Goal: Task Accomplishment & Management: Complete application form

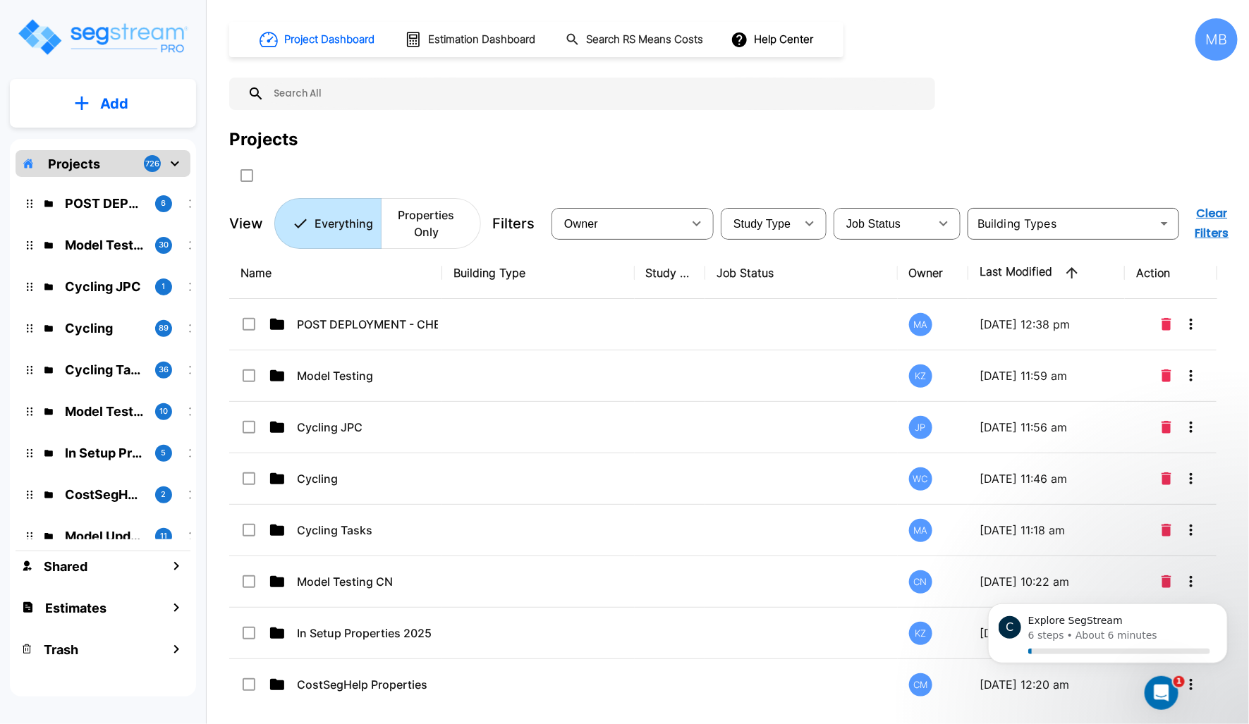
click at [501, 100] on input "text" at bounding box center [596, 94] width 664 height 32
click at [439, 214] on p "Properties Only" at bounding box center [426, 224] width 74 height 34
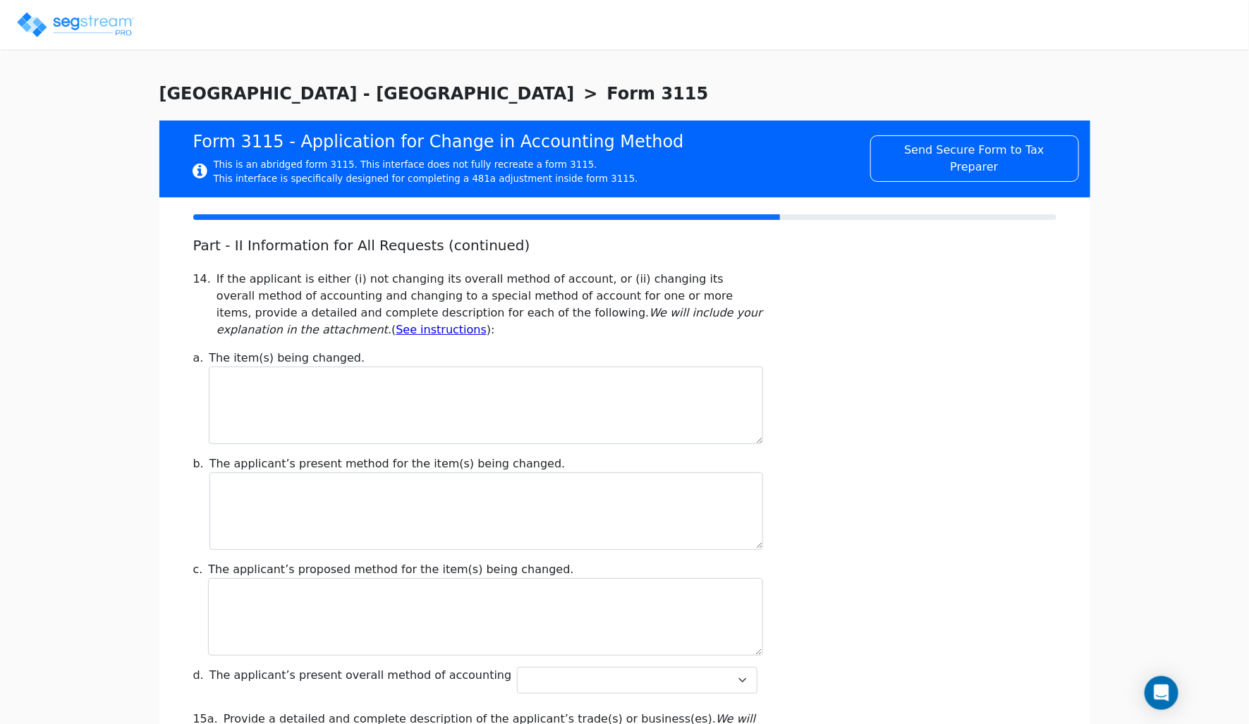
checkbox input "true"
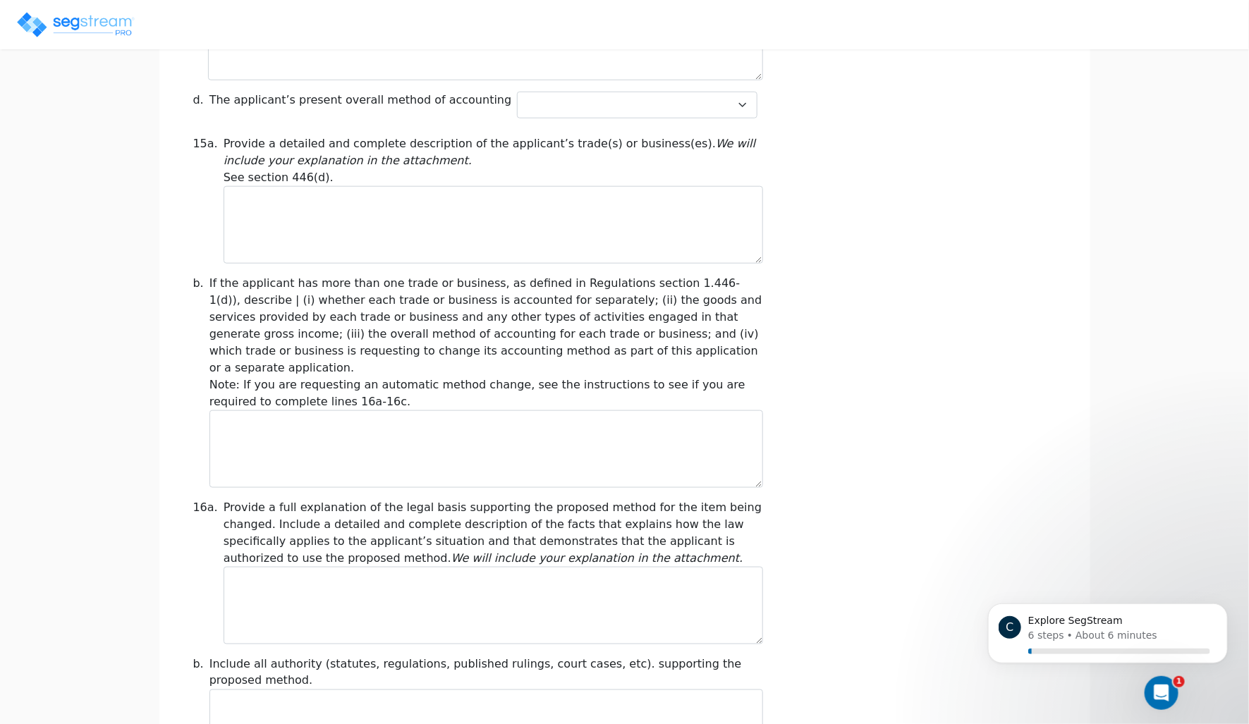
scroll to position [553, 0]
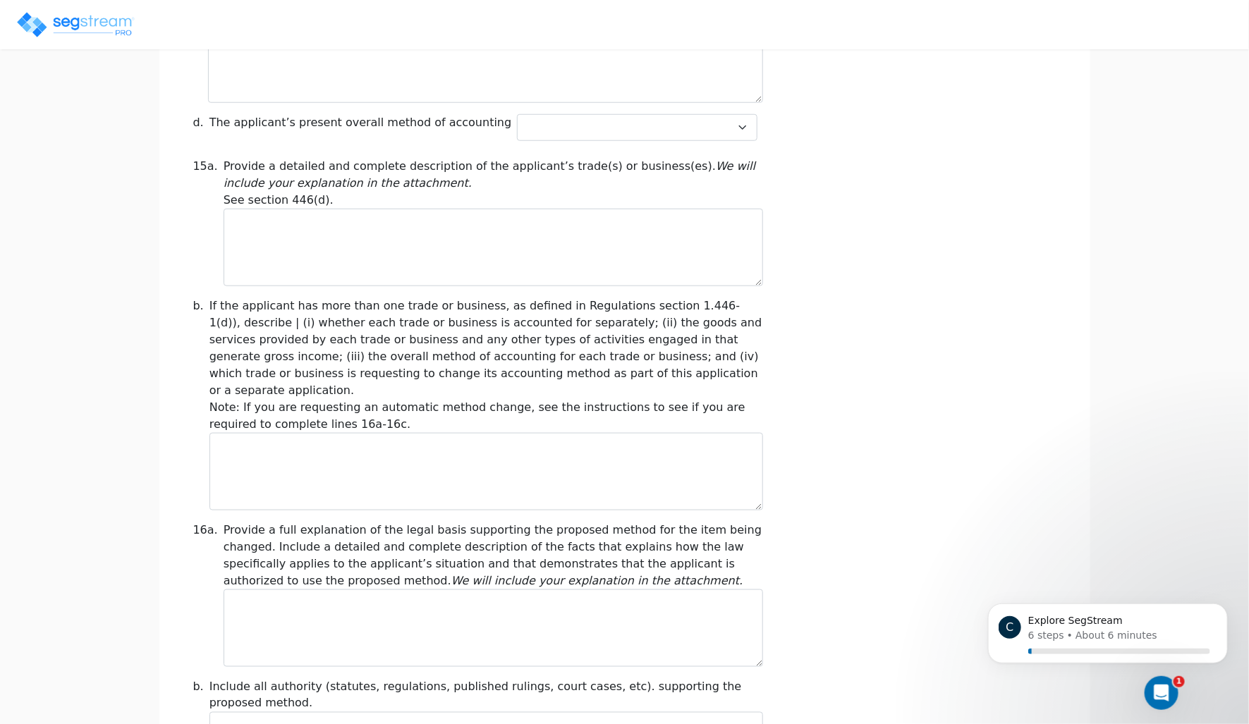
click at [370, 178] on icon "We will include your explanation in the attachment." at bounding box center [490, 174] width 532 height 30
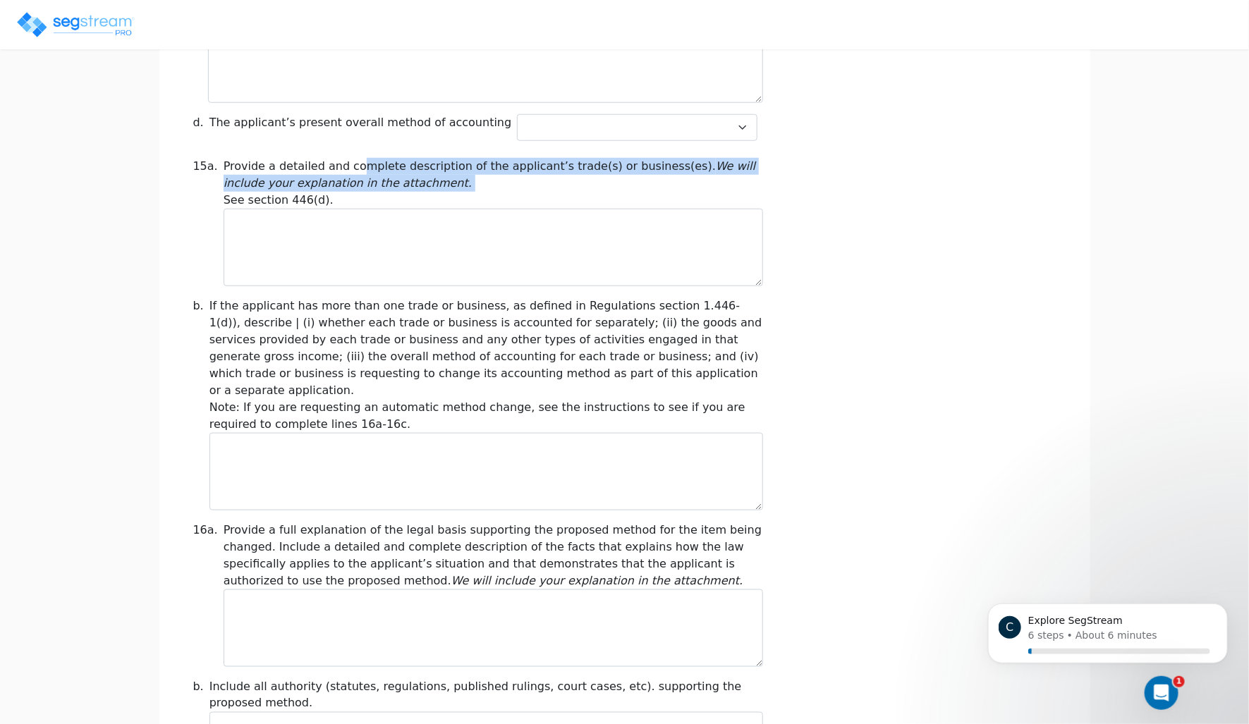
click at [370, 178] on icon "We will include your explanation in the attachment." at bounding box center [490, 174] width 532 height 30
copy div "Provide a detailed and complete description of the applicant’s trade(s) or busi…"
click at [830, 183] on div "15a. Provide a detailed and complete description of the applicant’s trade(s) or…" at bounding box center [625, 222] width 880 height 128
drag, startPoint x: 188, startPoint y: 164, endPoint x: 426, endPoint y: 178, distance: 238.1
click at [428, 178] on div "15a. Provide a detailed and complete description of the applicant’s trade(s) or…" at bounding box center [478, 222] width 587 height 128
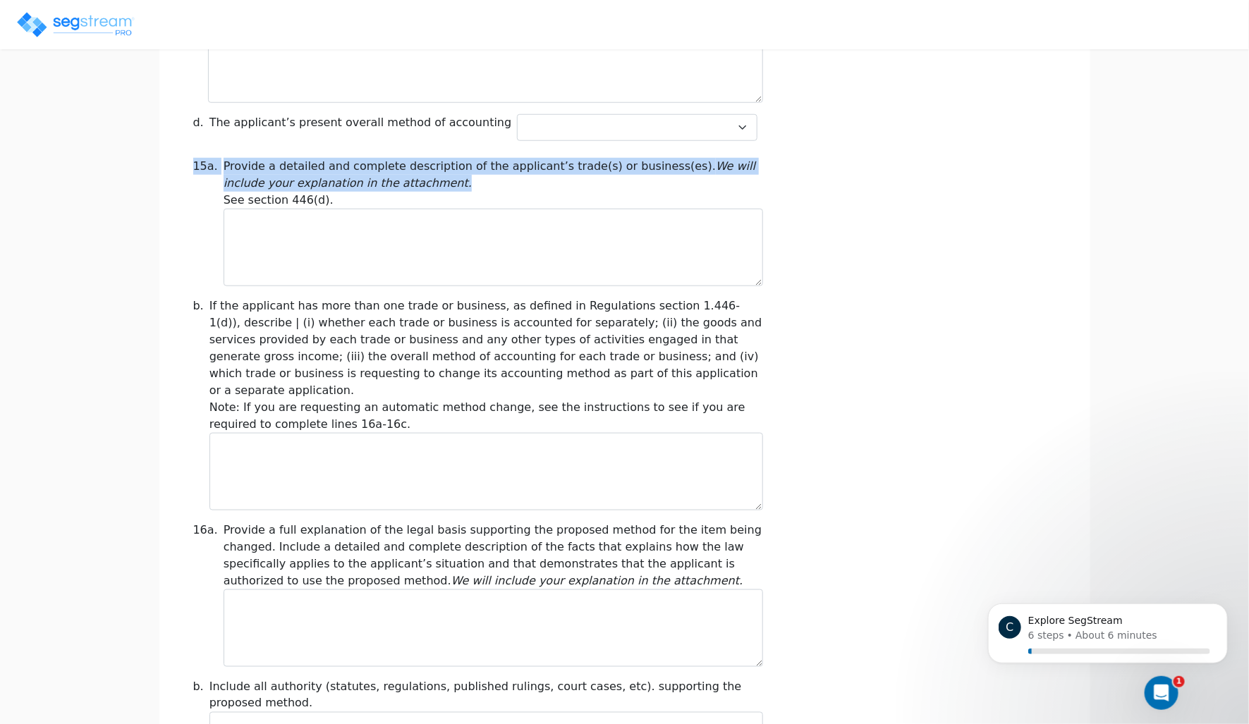
copy div "15a. Provide a detailed and complete description of the applicant’s trade(s) or…"
click at [385, 286] on div "Part - II Information for All Requests (continued) 14. If the applicant is eith…" at bounding box center [624, 401] width 863 height 1434
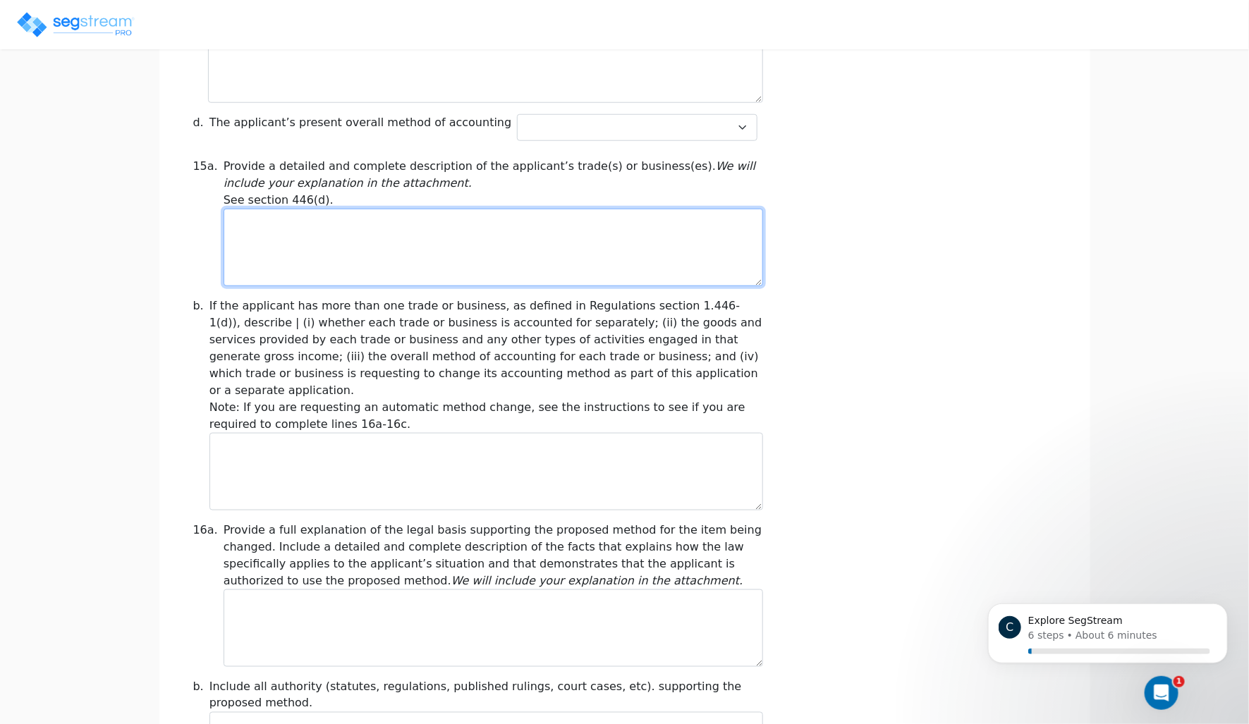
click at [407, 223] on textarea at bounding box center [493, 248] width 539 height 78
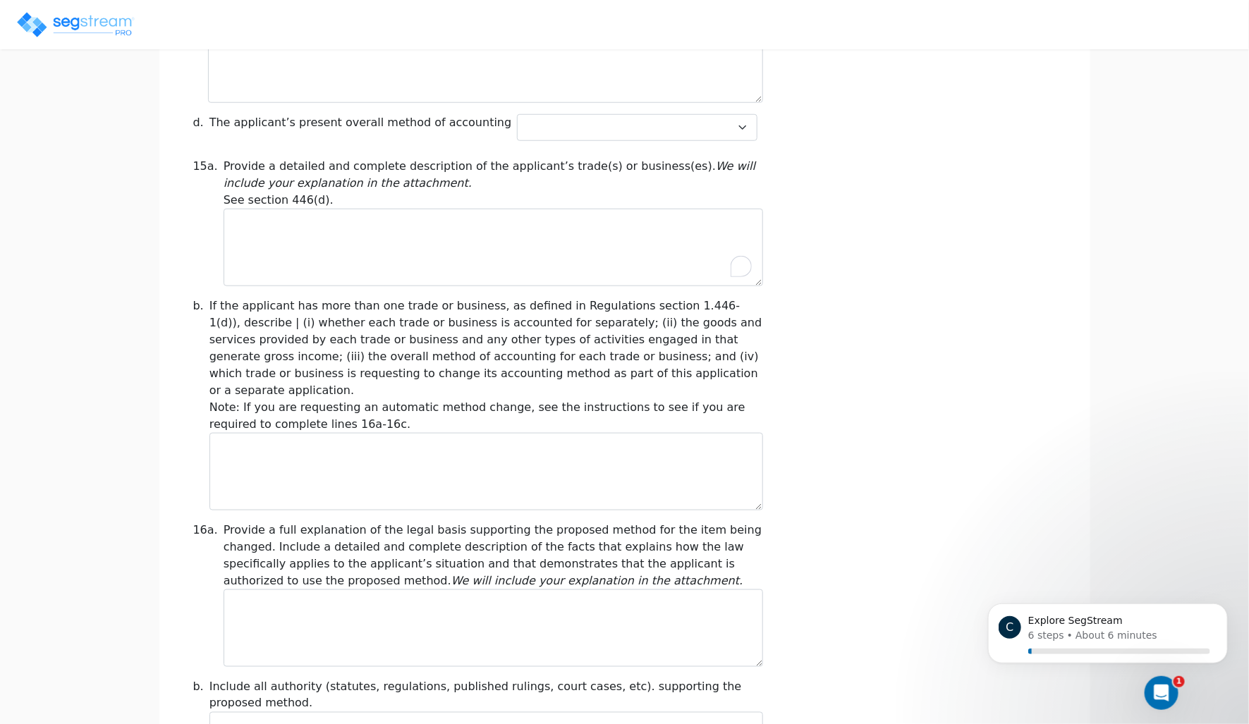
click at [783, 345] on div "b. If the applicant has more than one trade or business, as defined in Regulati…" at bounding box center [625, 404] width 880 height 213
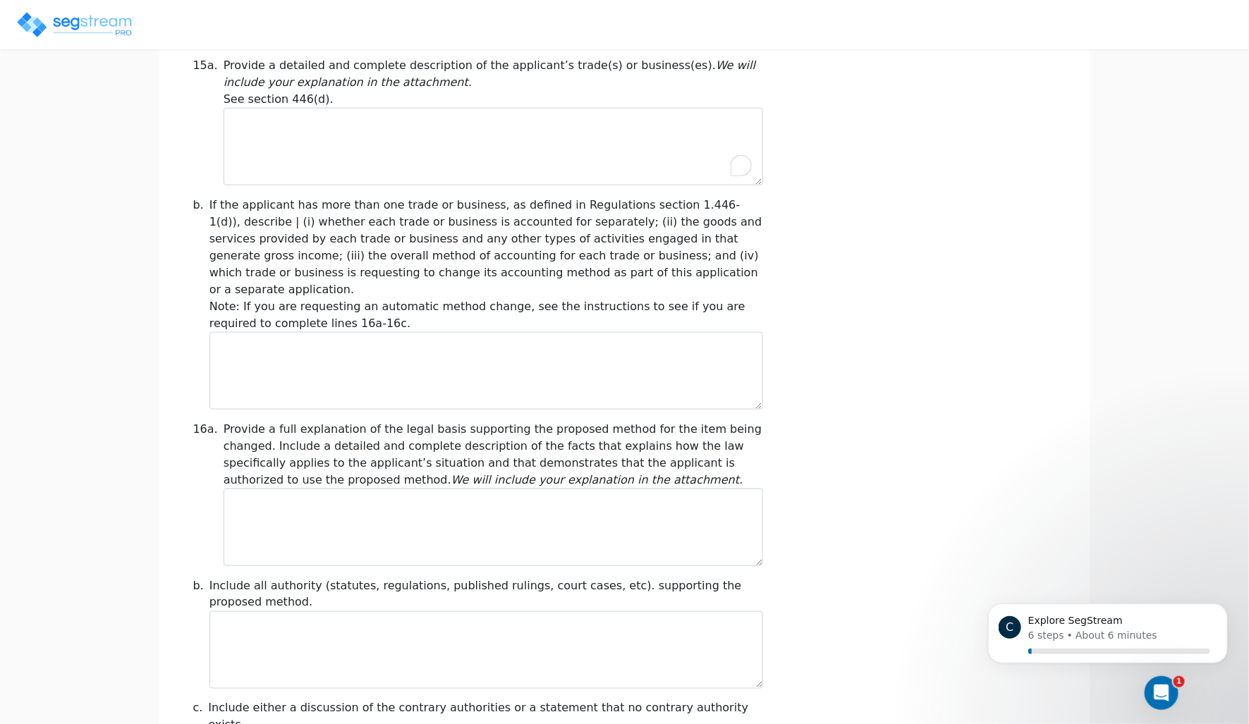
scroll to position [648, 0]
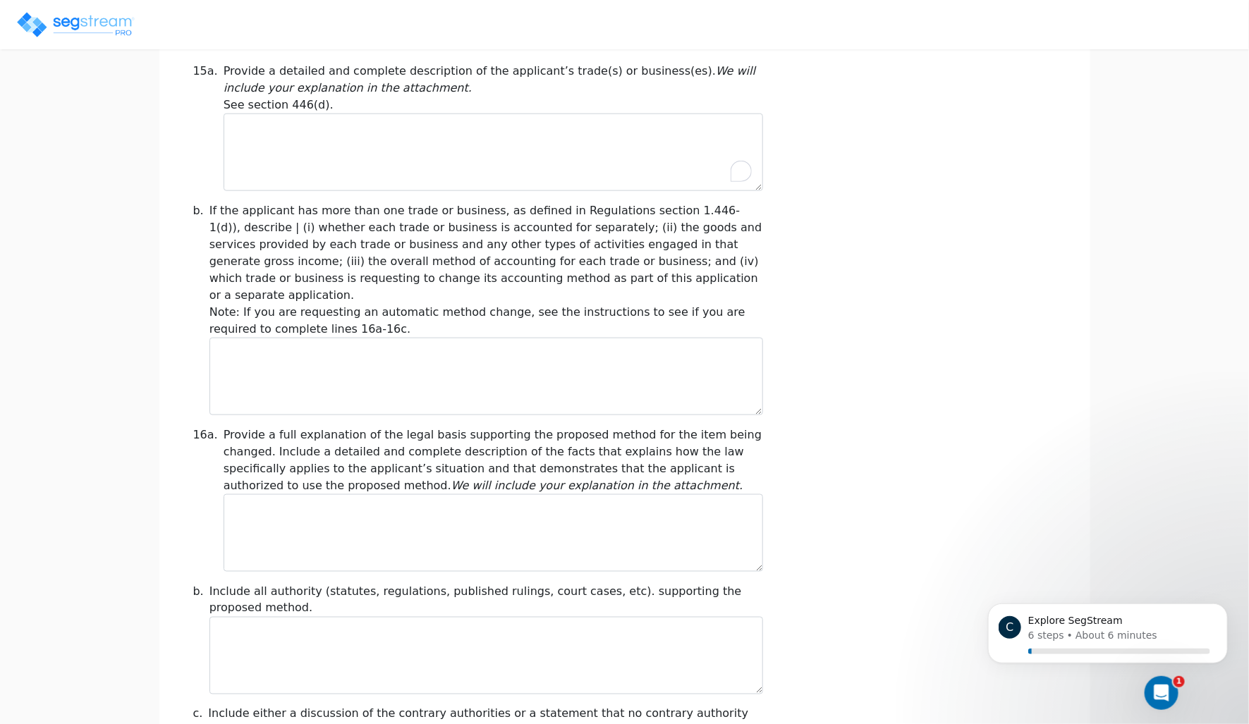
drag, startPoint x: 200, startPoint y: 204, endPoint x: 439, endPoint y: 323, distance: 267.1
click at [439, 323] on div "b. If the applicant has more than one trade or business, as defined in Regulati…" at bounding box center [478, 308] width 587 height 213
click at [772, 322] on div "b. If the applicant has more than one trade or business, as defined in Regulati…" at bounding box center [625, 308] width 880 height 213
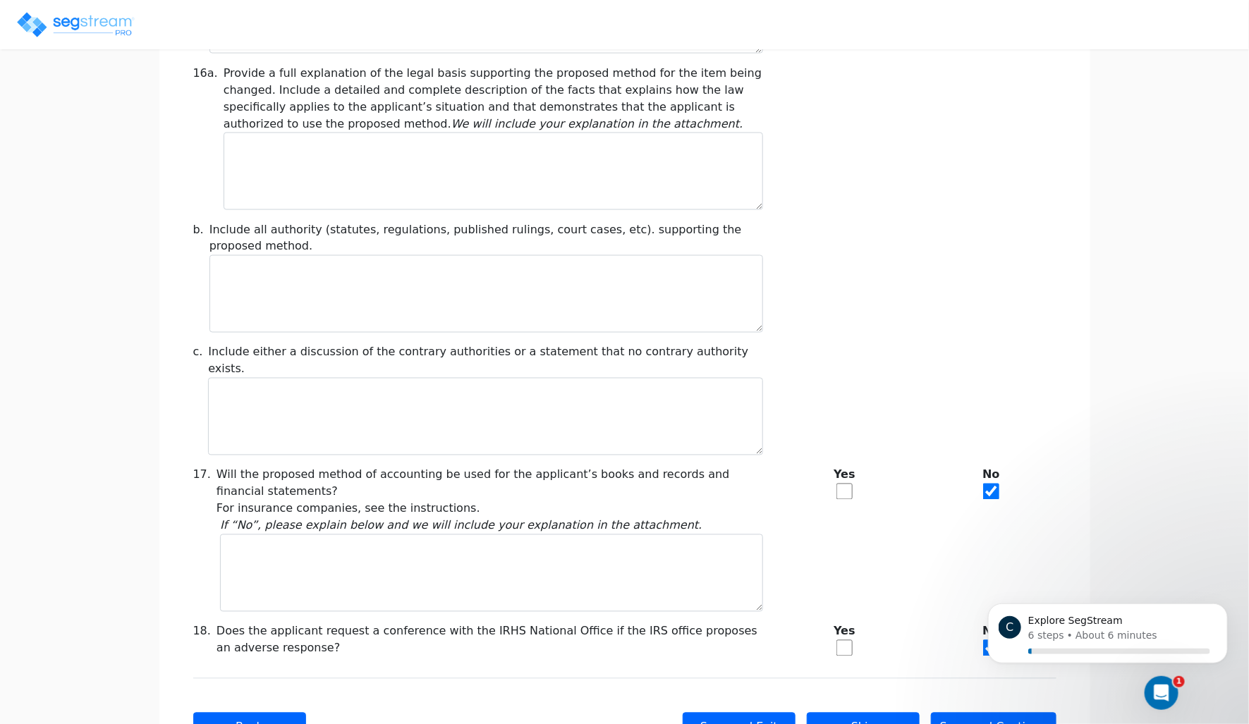
scroll to position [1056, 0]
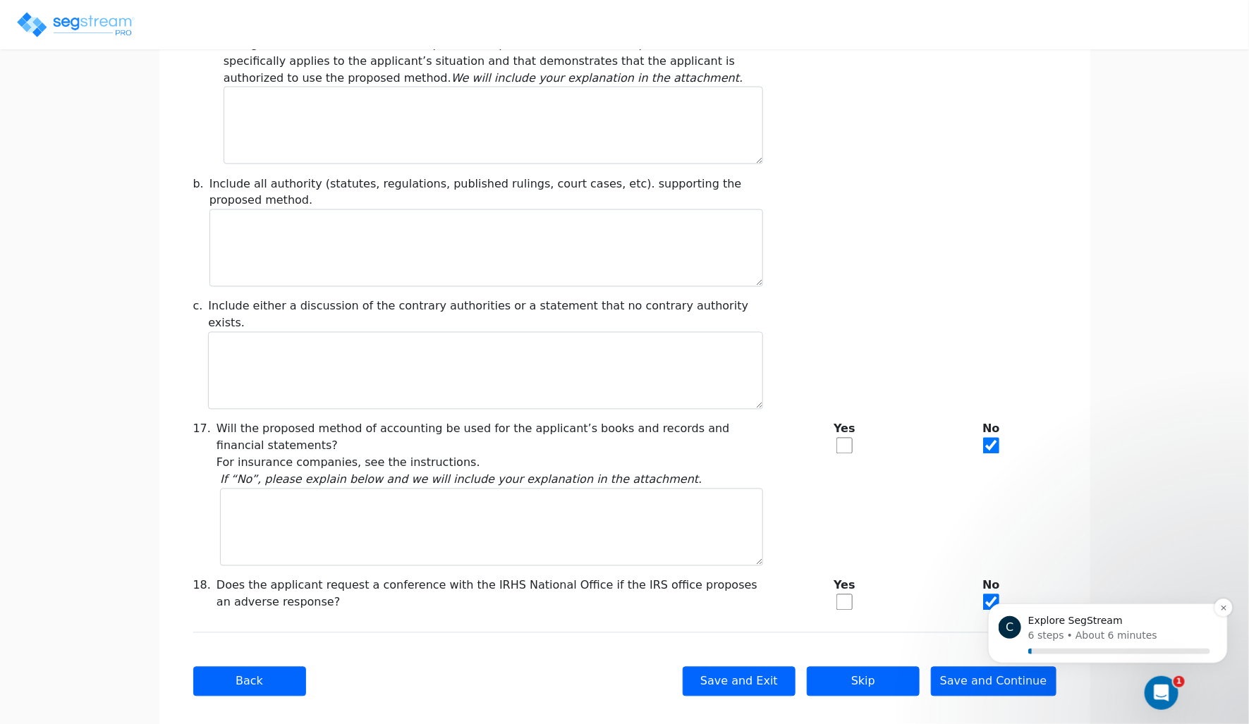
click at [1005, 661] on div "C Explore SegStream 6 steps • About 6 minutes" at bounding box center [1107, 633] width 240 height 60
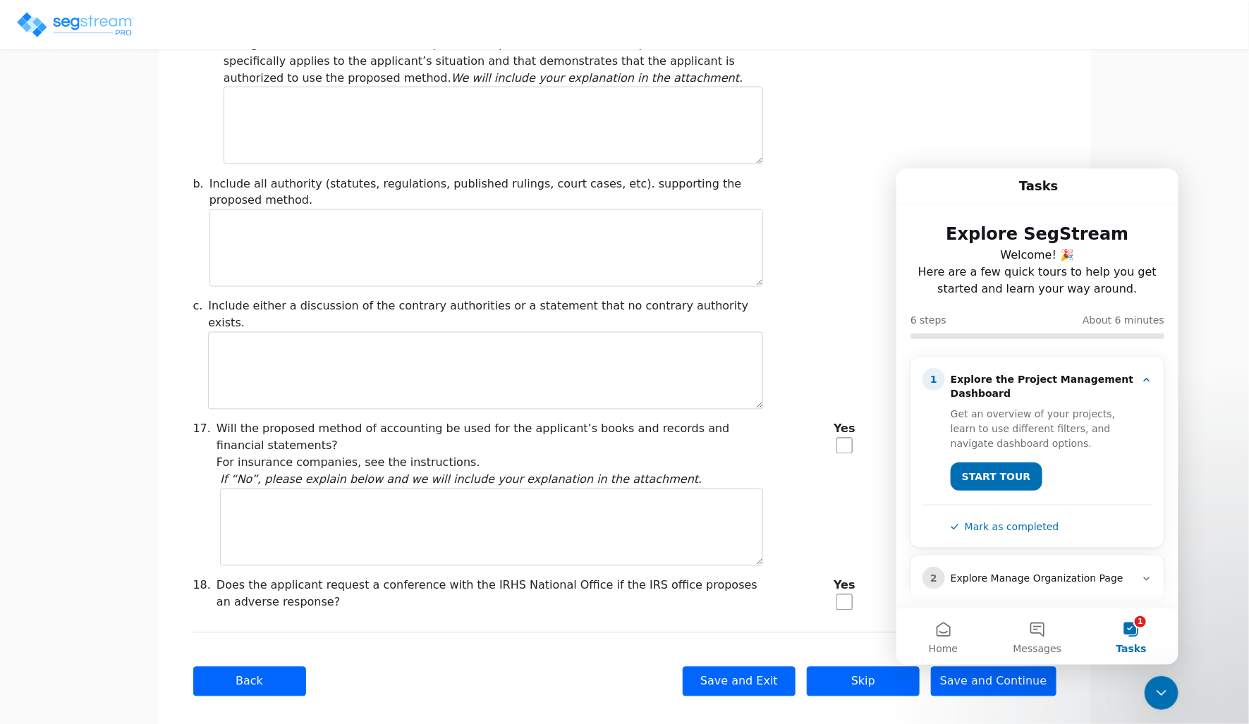
scroll to position [0, 0]
click at [1184, 131] on div at bounding box center [1122, 147] width 245 height 34
click at [1156, 688] on icon "Close Intercom Messenger" at bounding box center [1160, 692] width 17 height 17
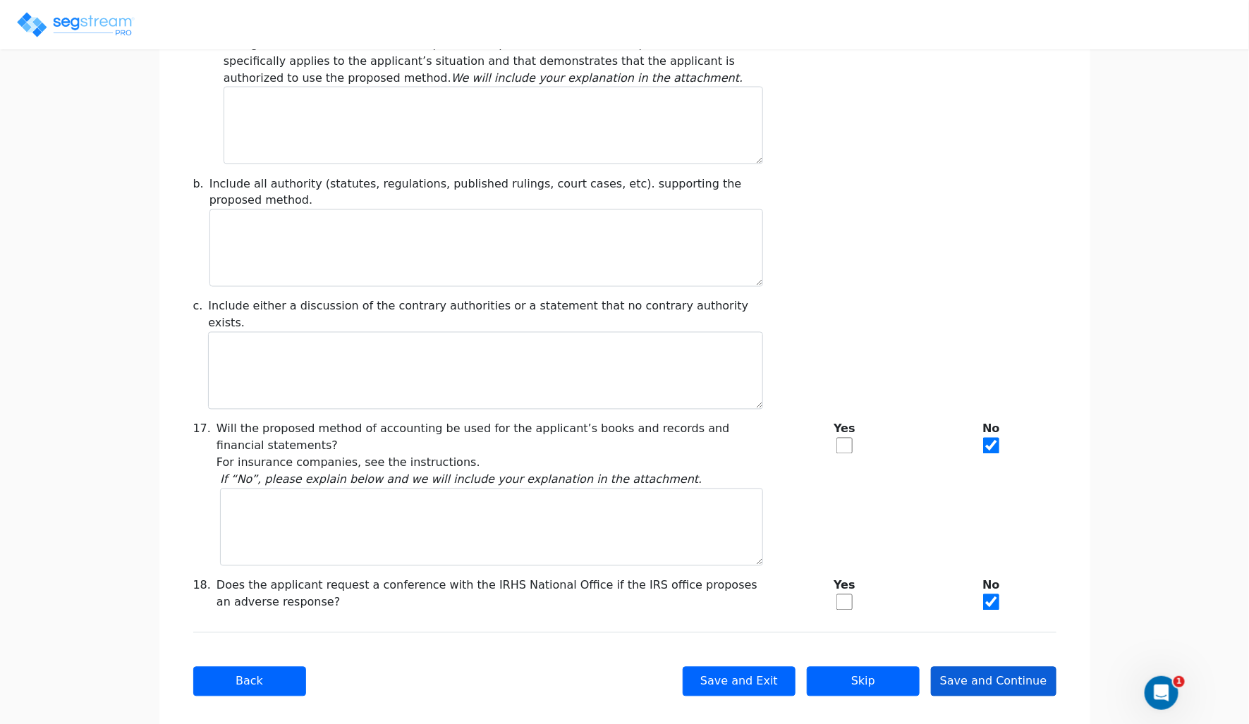
click at [1033, 667] on button "Save and Continue" at bounding box center [994, 682] width 126 height 30
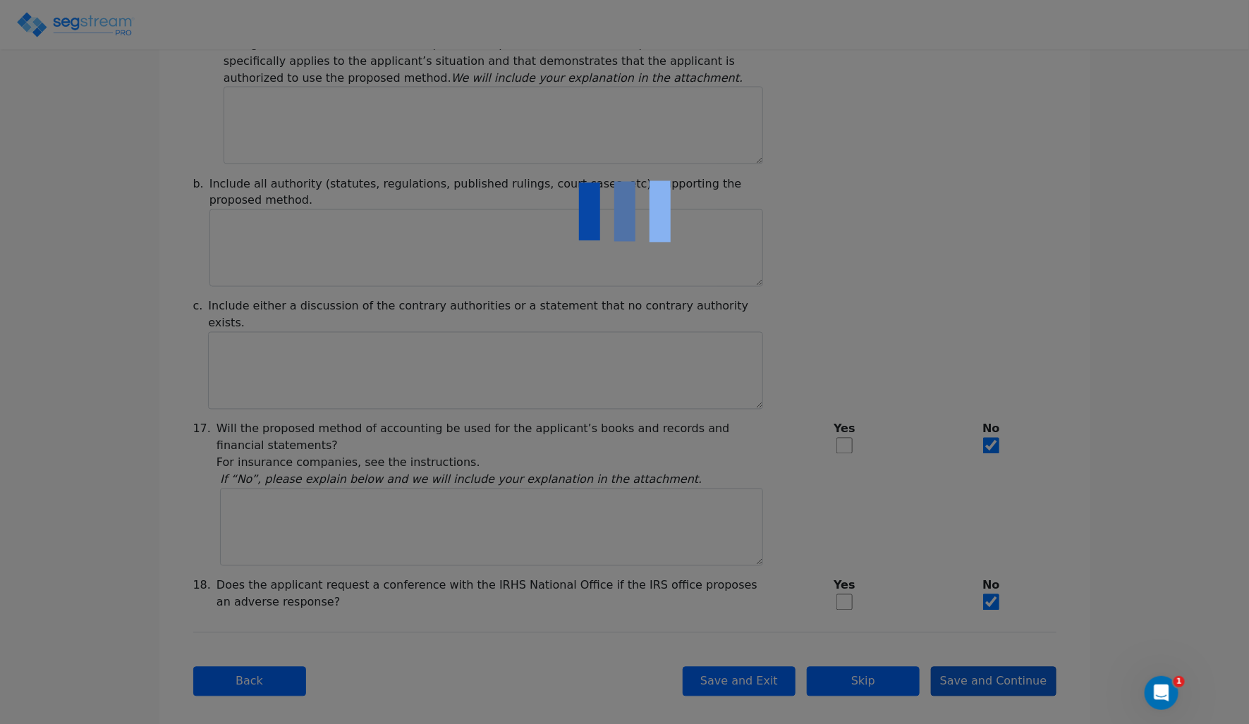
type input "-2,068,388.89"
checkbox input "true"
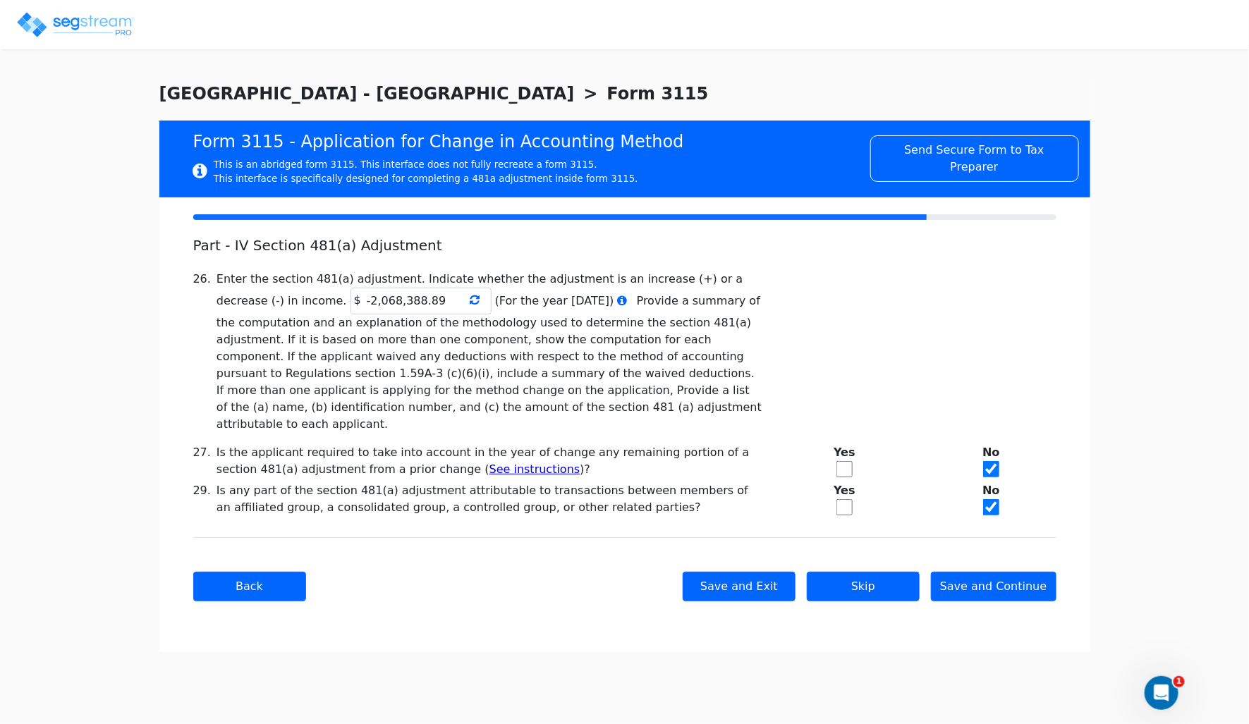
click at [317, 249] on h5 "Part - IV Section 481(a) Adjustment" at bounding box center [478, 245] width 570 height 17
copy div "Part - IV Section 481(a) Adjustment 25. Does the published guidance require the…"
click at [668, 251] on h5 "Part - IV Section 481(a) Adjustment" at bounding box center [478, 245] width 570 height 17
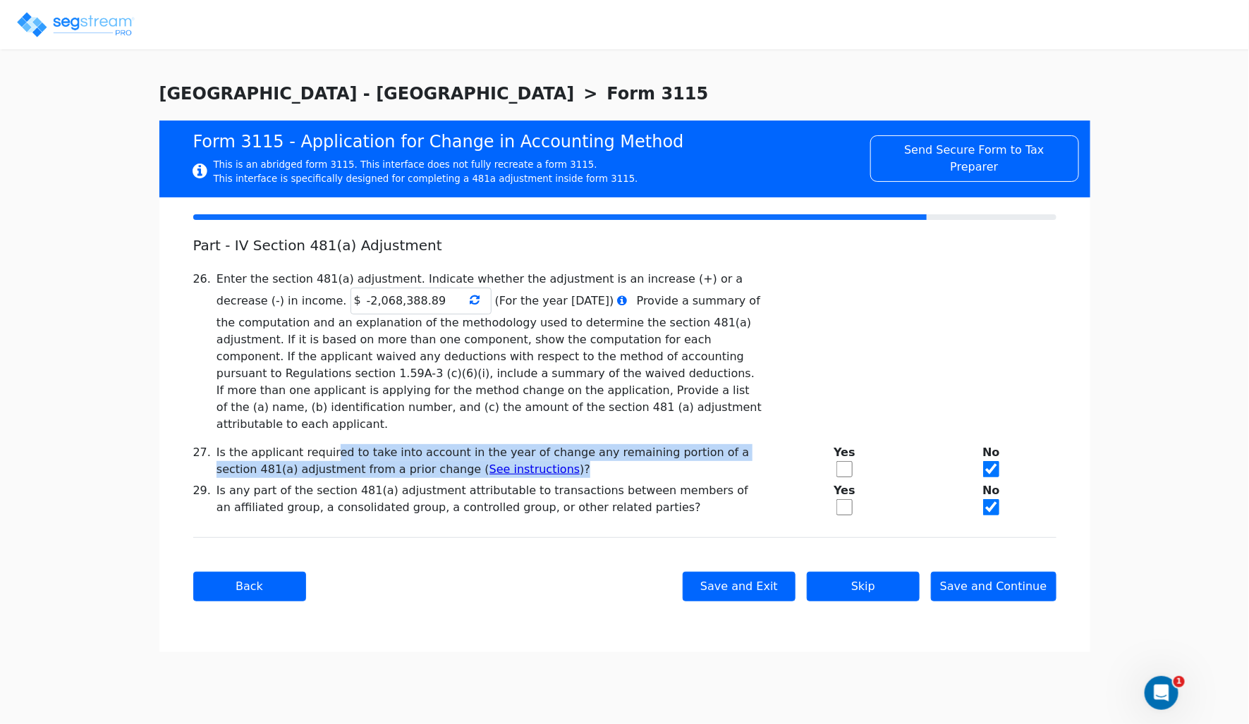
drag, startPoint x: 220, startPoint y: 431, endPoint x: 578, endPoint y: 458, distance: 359.2
click at [578, 458] on div "Is the applicant required to take into account in the year of change any remain…" at bounding box center [489, 461] width 546 height 34
click at [245, 444] on div "Is the applicant required to take into account in the year of change any remain…" at bounding box center [489, 461] width 546 height 34
drag, startPoint x: 214, startPoint y: 434, endPoint x: 588, endPoint y: 456, distance: 375.0
click at [588, 456] on div "Is the applicant required to take into account in the year of change any remain…" at bounding box center [489, 461] width 546 height 34
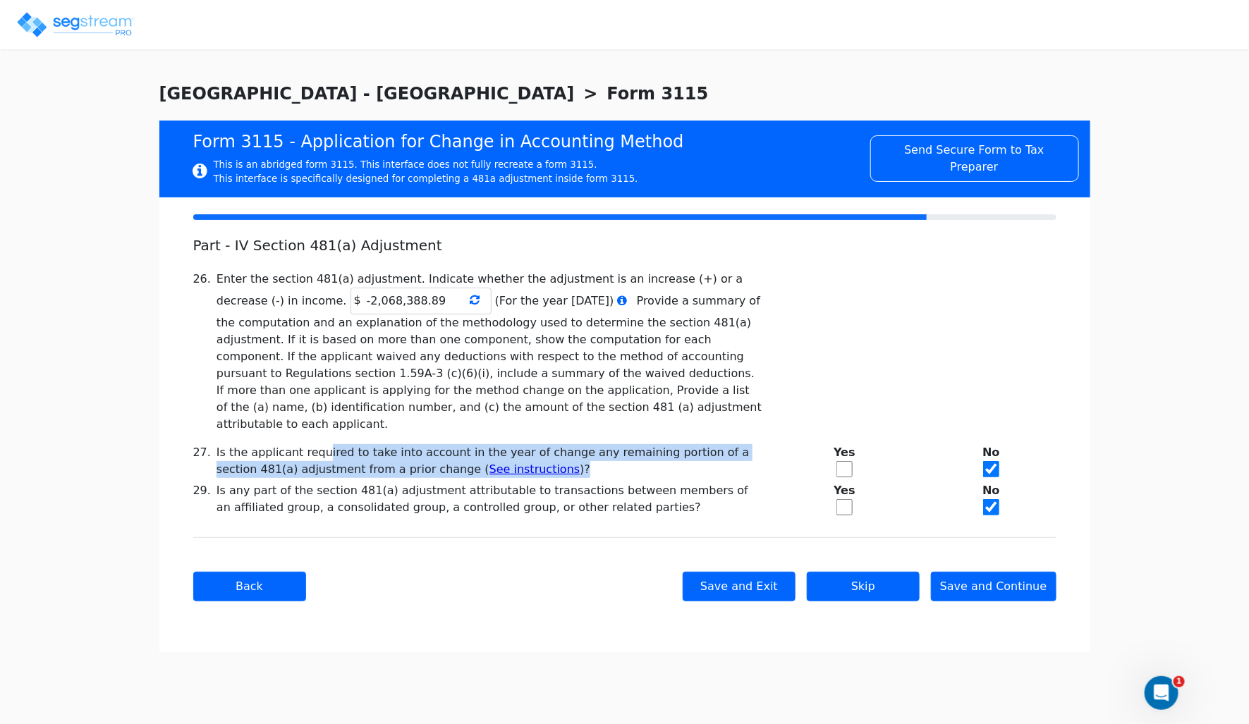
click at [845, 461] on input "checkbox" at bounding box center [844, 469] width 16 height 16
checkbox input "true"
checkbox input "false"
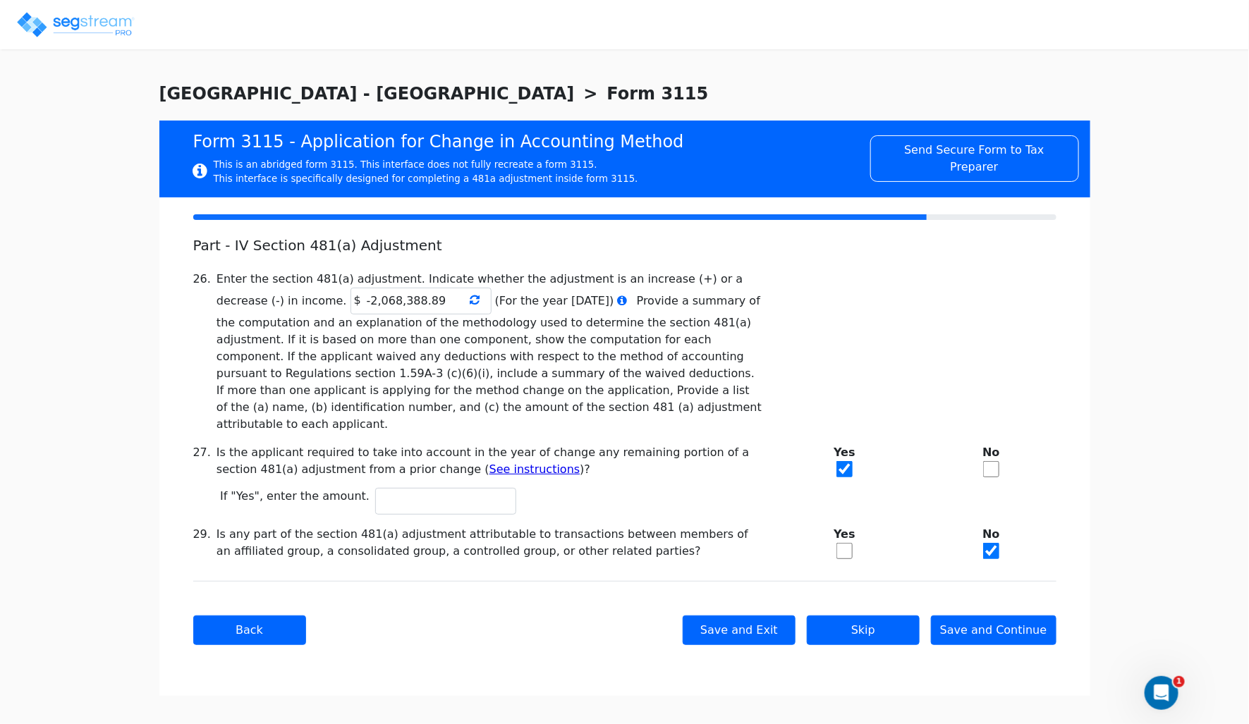
click at [940, 387] on div "26. Enter the section 481(a) adjustment. Indicate whether the adjustment is an …" at bounding box center [625, 352] width 880 height 162
click at [209, 619] on button "Back" at bounding box center [249, 631] width 113 height 30
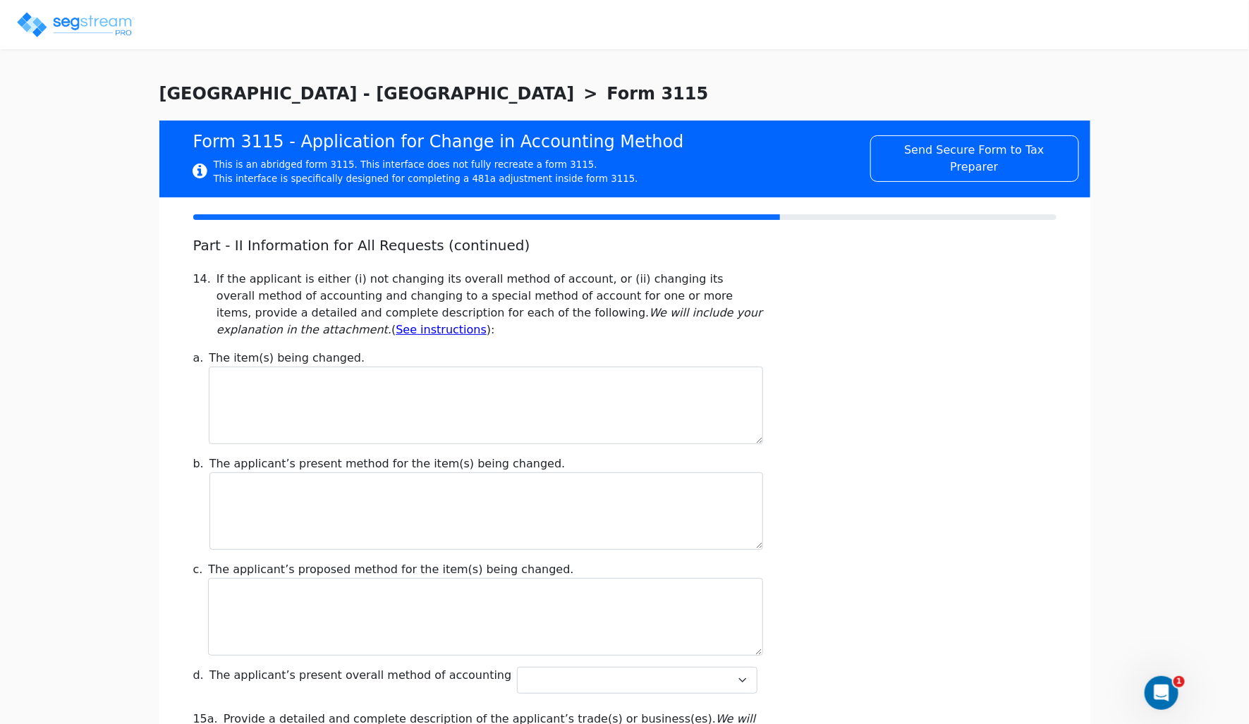
click at [209, 619] on div "c." at bounding box center [201, 608] width 16 height 94
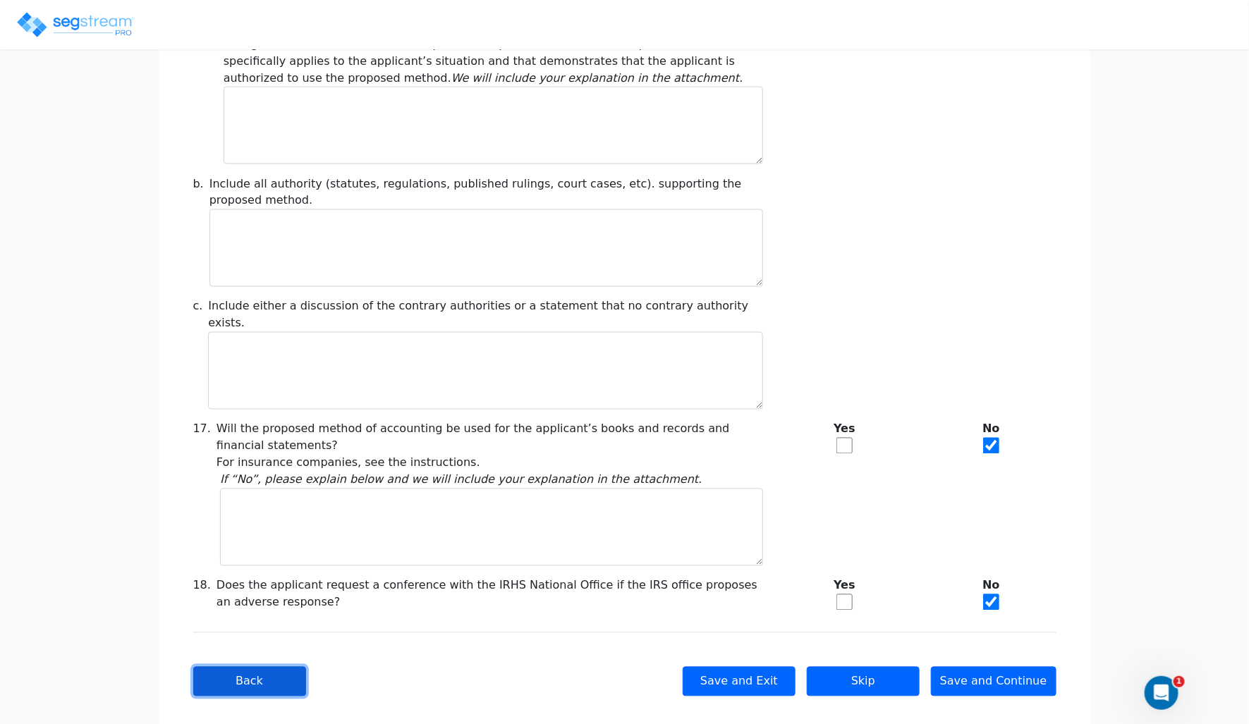
click at [289, 671] on button "Back" at bounding box center [249, 682] width 113 height 30
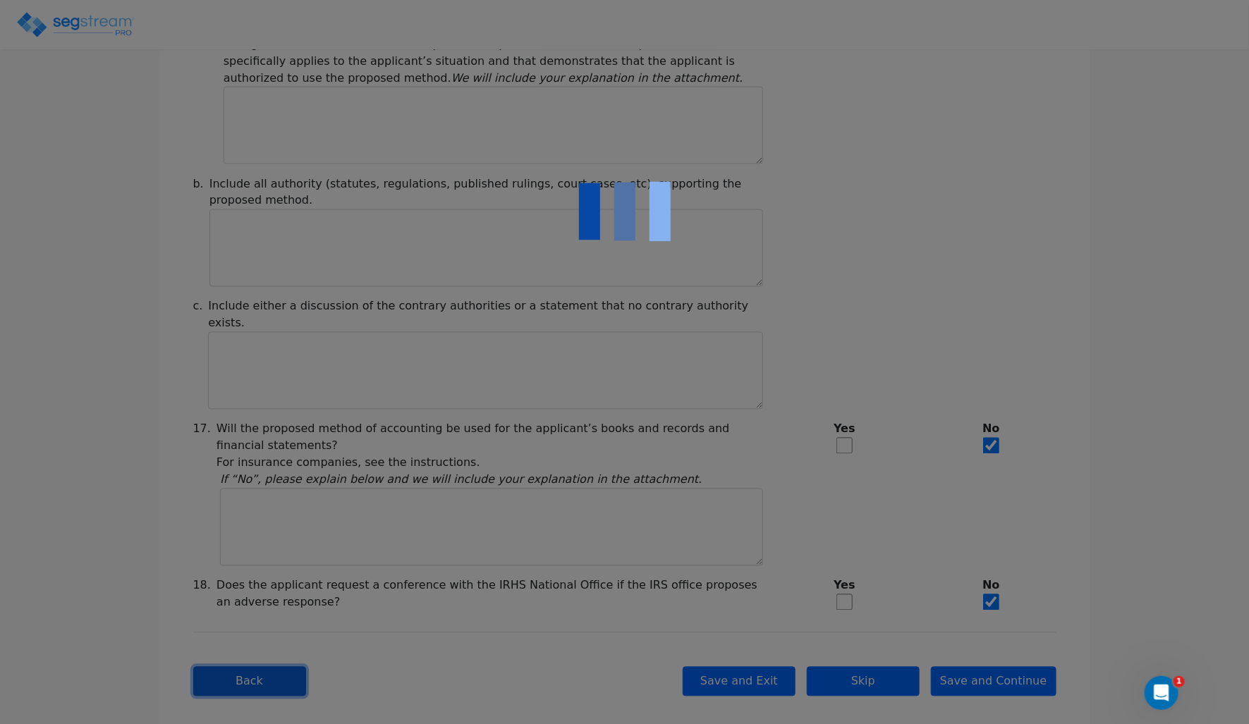
checkbox input "true"
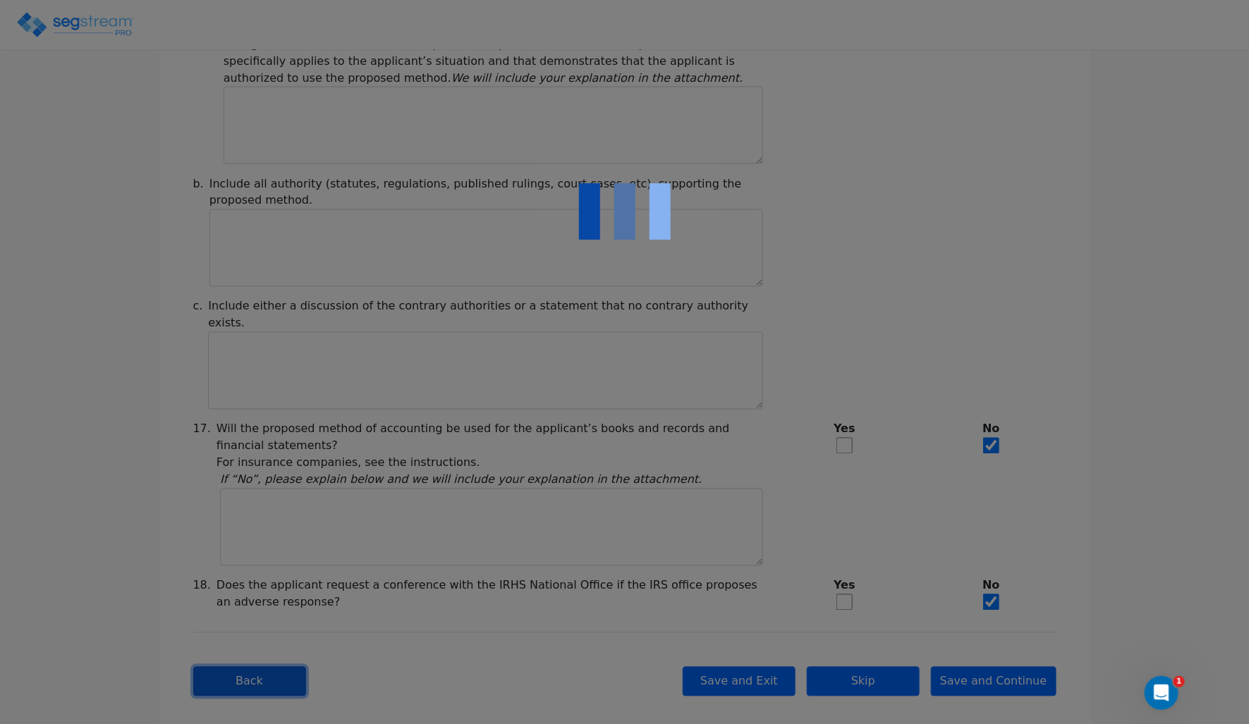
checkbox input "true"
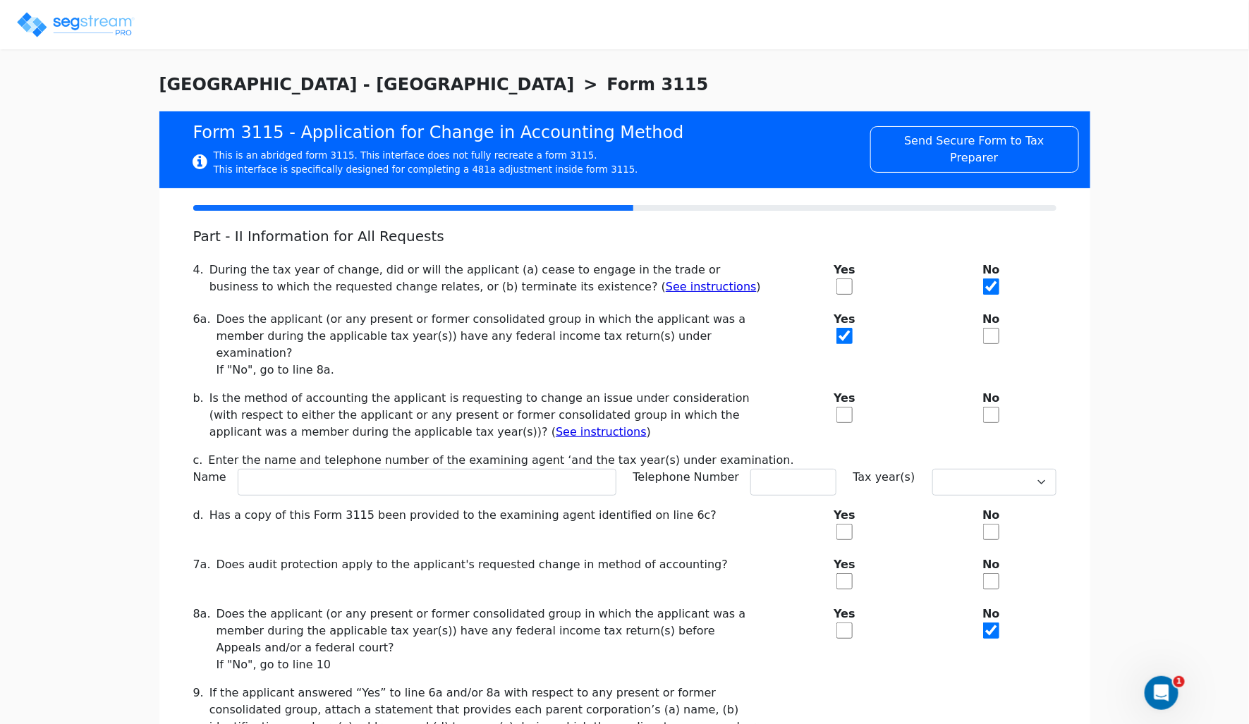
scroll to position [0, 0]
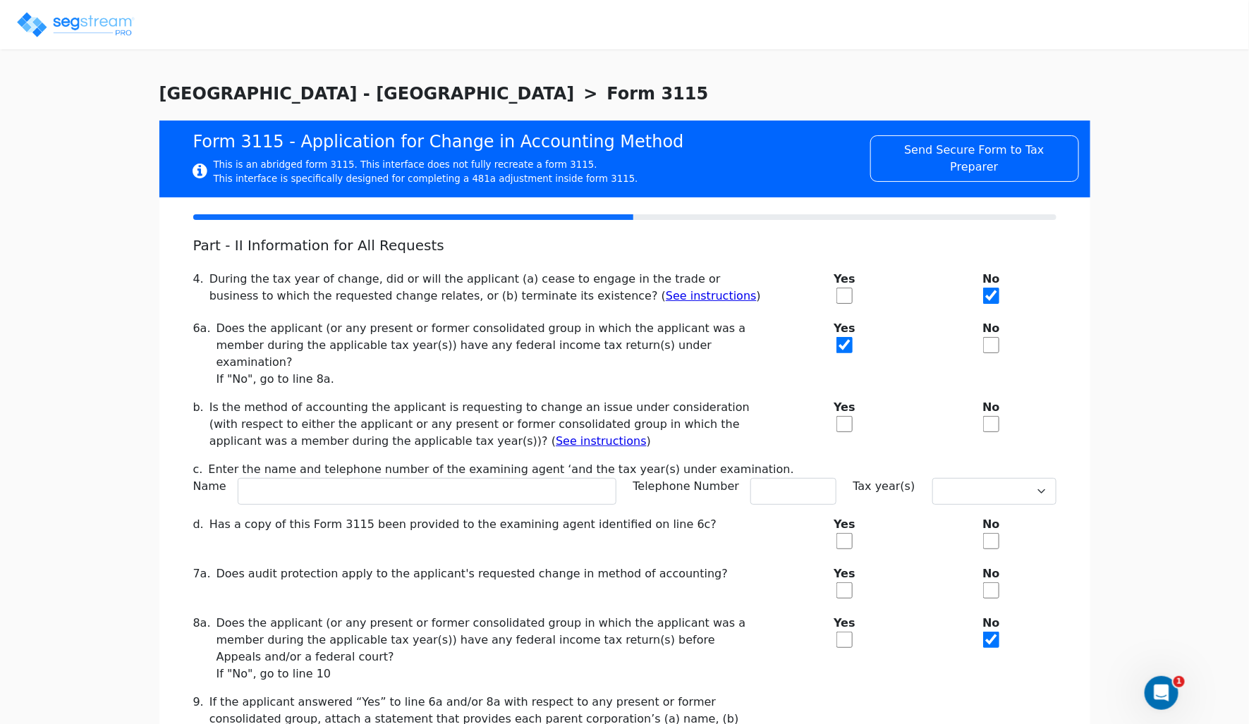
click at [996, 346] on input "checkbox" at bounding box center [991, 345] width 16 height 16
checkbox input "true"
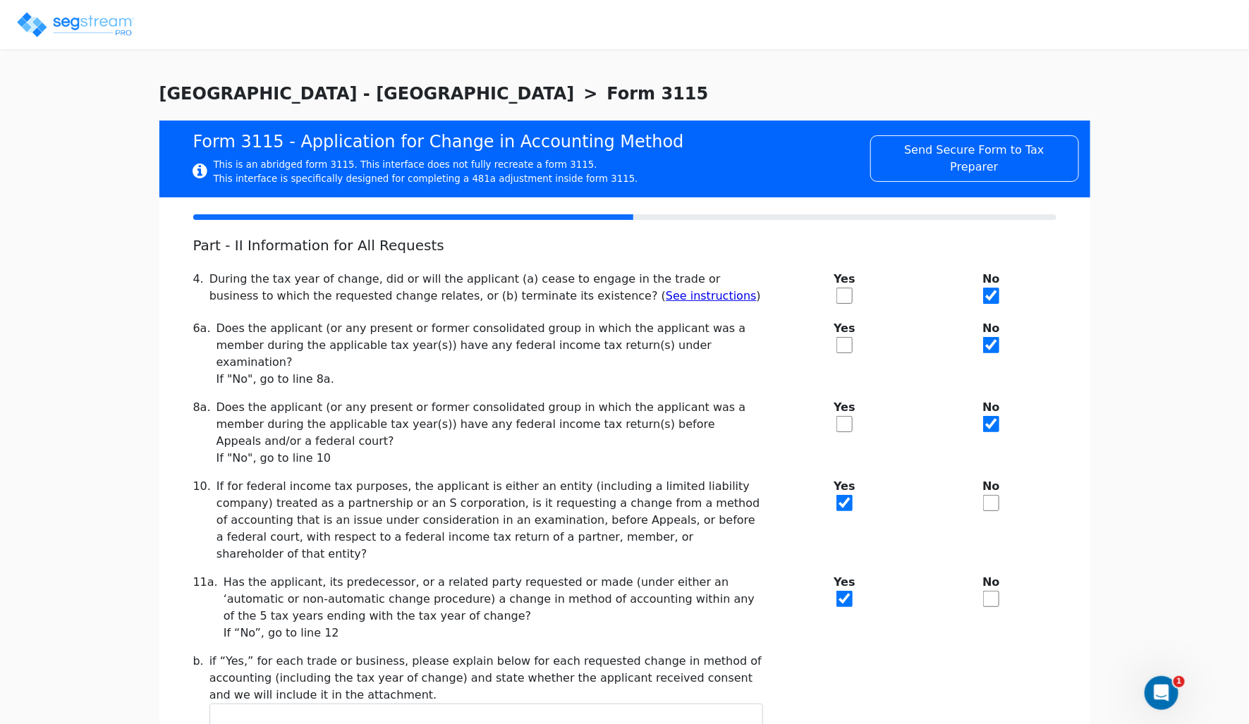
click at [838, 345] on input "checkbox" at bounding box center [844, 345] width 16 height 16
checkbox input "true"
checkbox input "false"
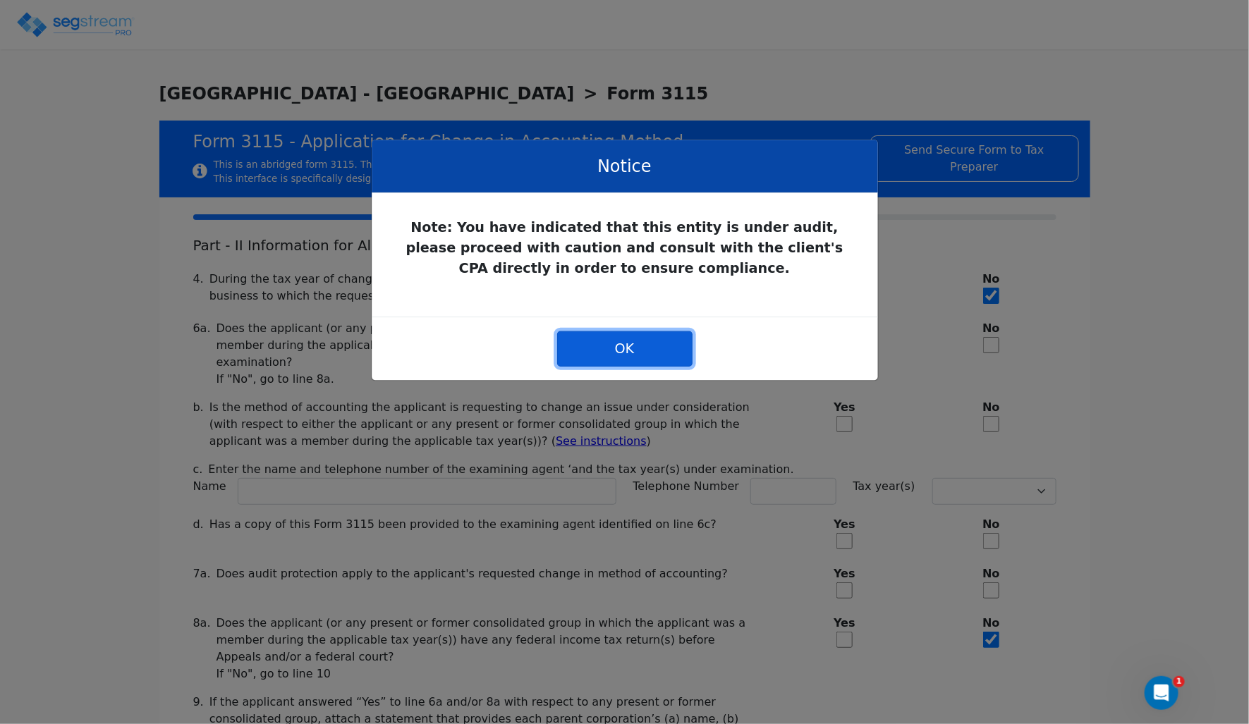
click at [673, 355] on button "OK" at bounding box center [623, 348] width 135 height 35
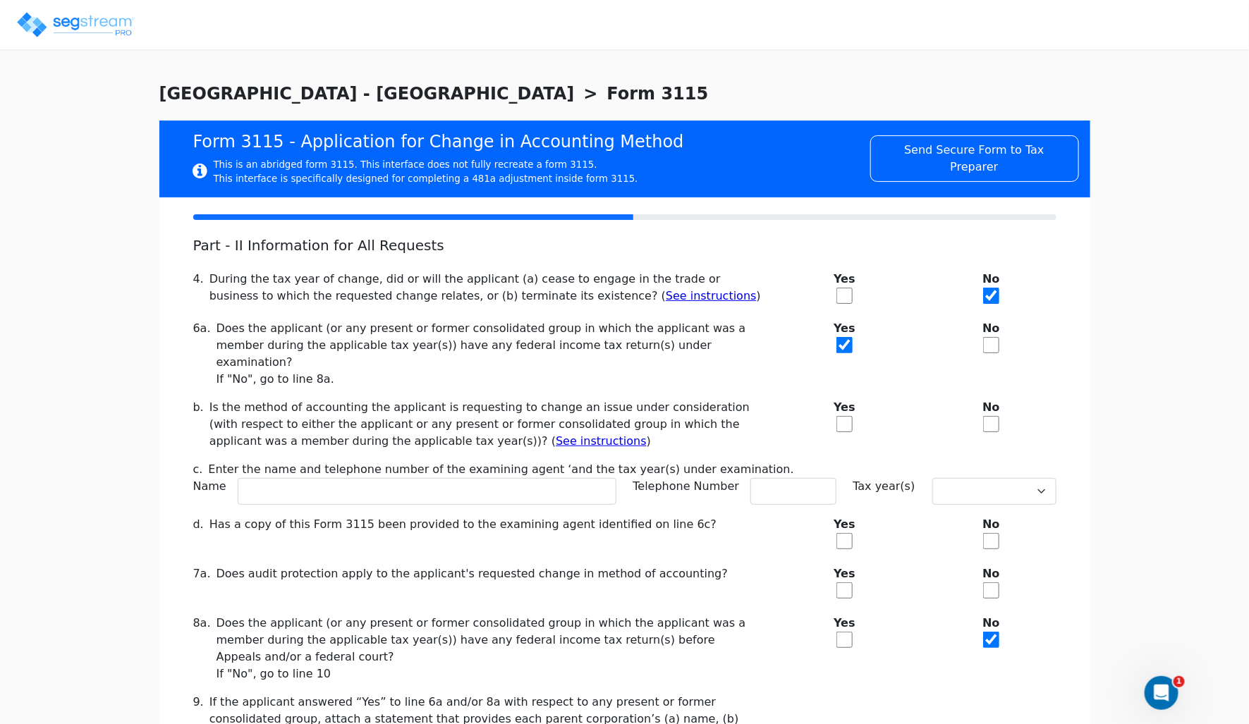
click at [590, 403] on div "Is the method of accounting the applicant is requesting to change an issue unde…" at bounding box center [486, 424] width 554 height 51
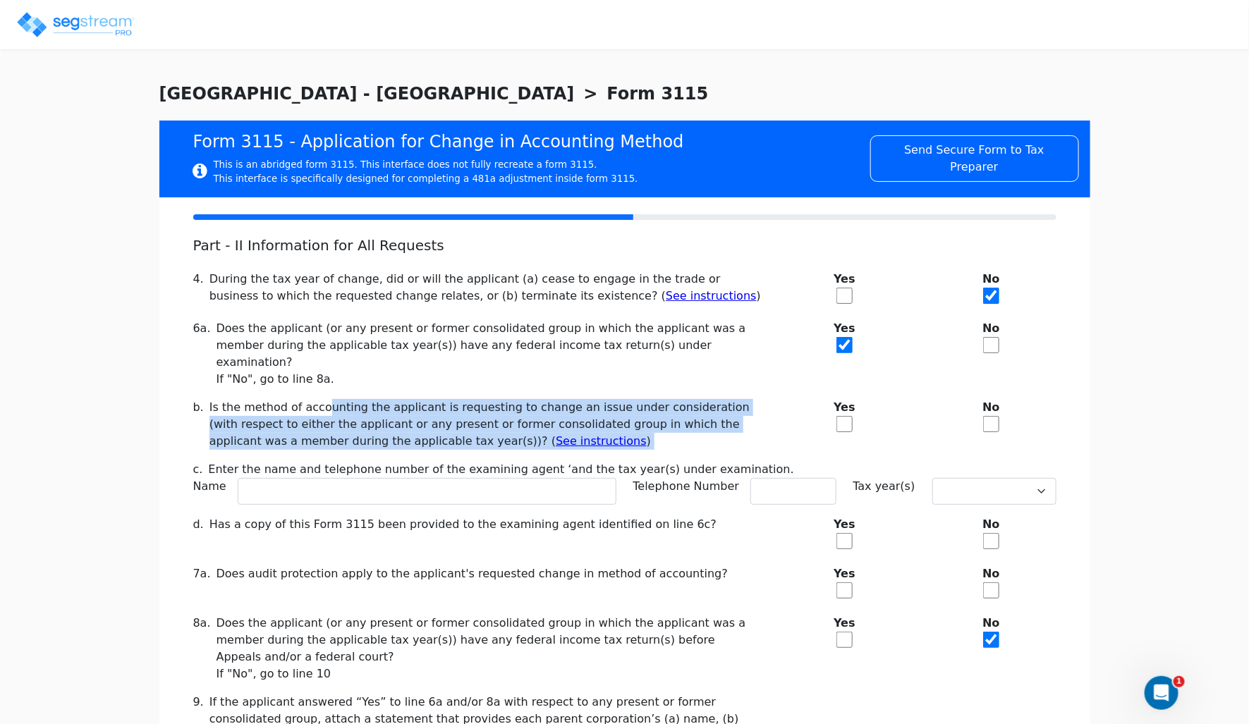
click at [847, 416] on input "checkbox" at bounding box center [844, 424] width 16 height 16
checkbox input "false"
click at [991, 416] on input "checkbox" at bounding box center [991, 424] width 16 height 16
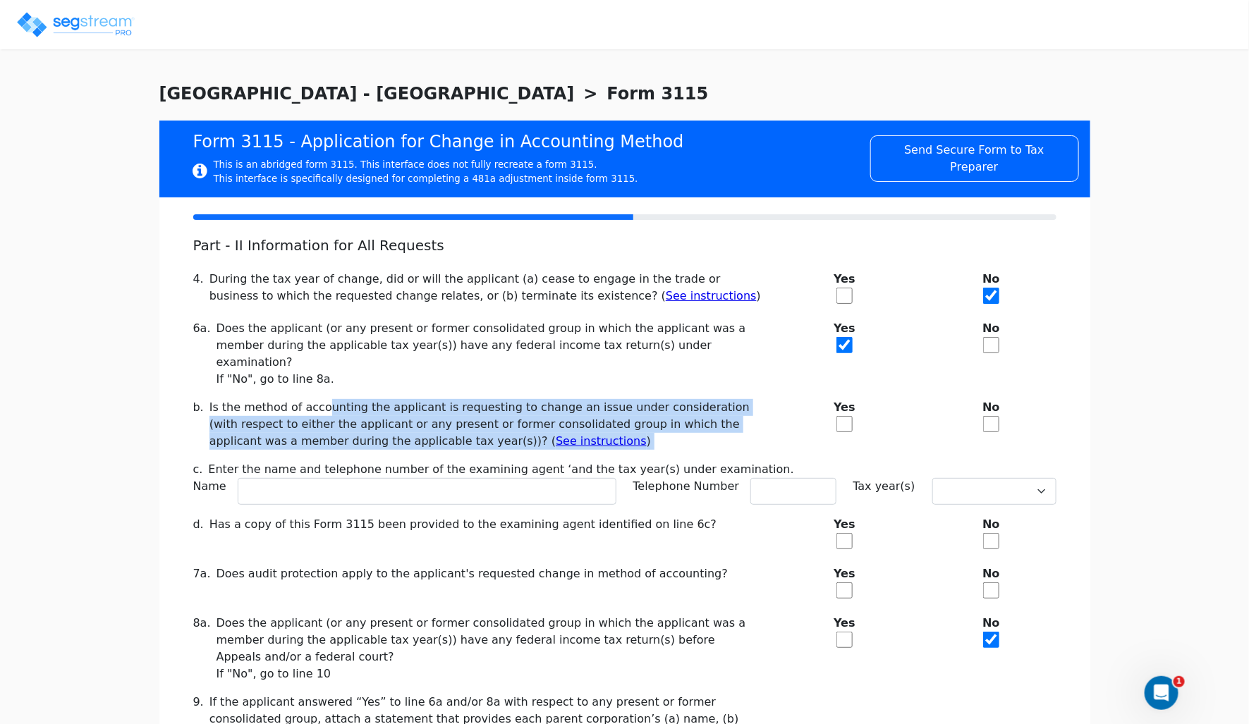
click at [996, 416] on input "checkbox" at bounding box center [991, 424] width 16 height 16
checkbox input "true"
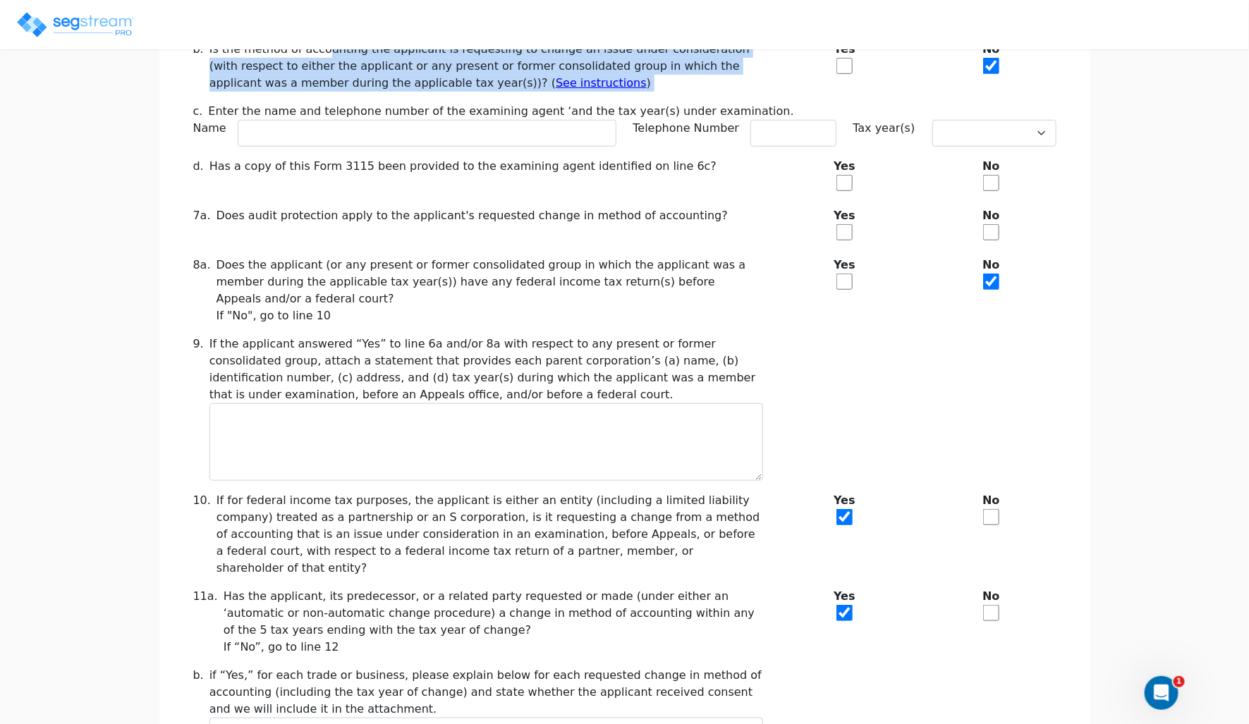
scroll to position [394, 0]
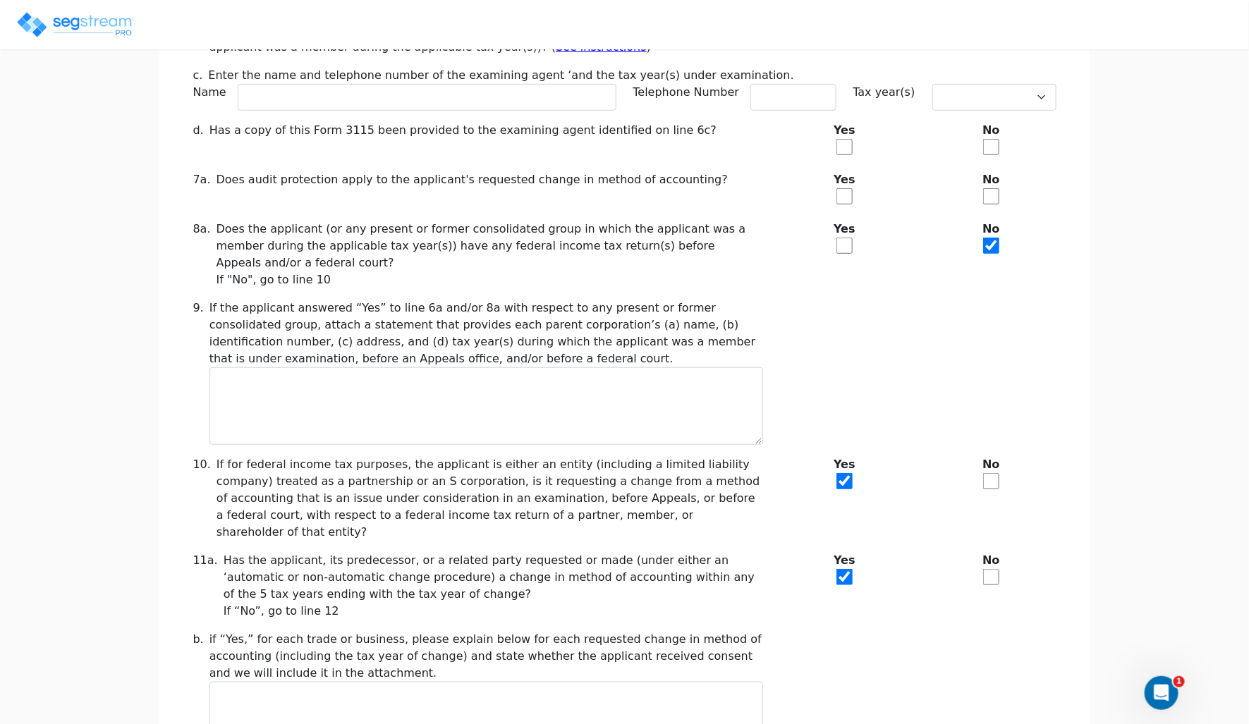
click at [854, 465] on div "Yes" at bounding box center [844, 498] width 147 height 85
click at [833, 462] on div "Yes" at bounding box center [844, 498] width 147 height 85
click at [847, 473] on input "checkbox" at bounding box center [844, 481] width 16 height 16
click at [851, 473] on input "checkbox" at bounding box center [844, 481] width 16 height 16
checkbox input "true"
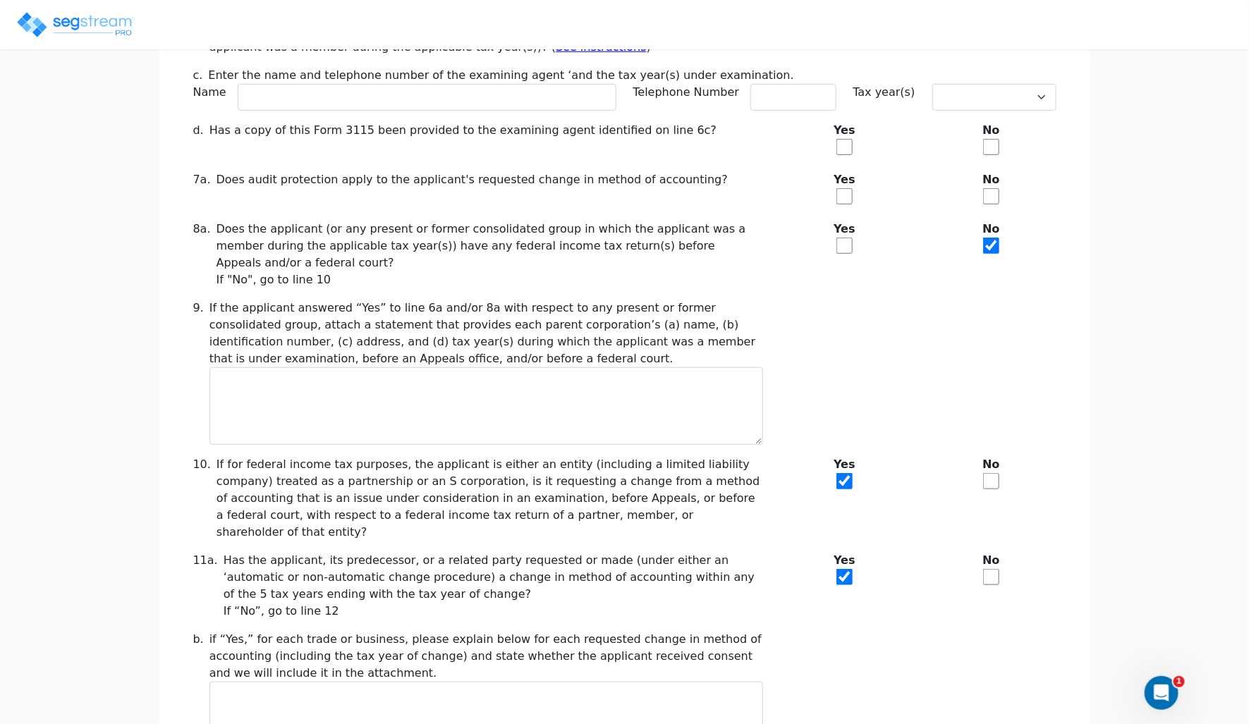
drag, startPoint x: 212, startPoint y: 444, endPoint x: 692, endPoint y: 494, distance: 482.9
click at [692, 494] on div "10. If for federal income tax purposes, the applicant is either an entity (incl…" at bounding box center [478, 498] width 587 height 85
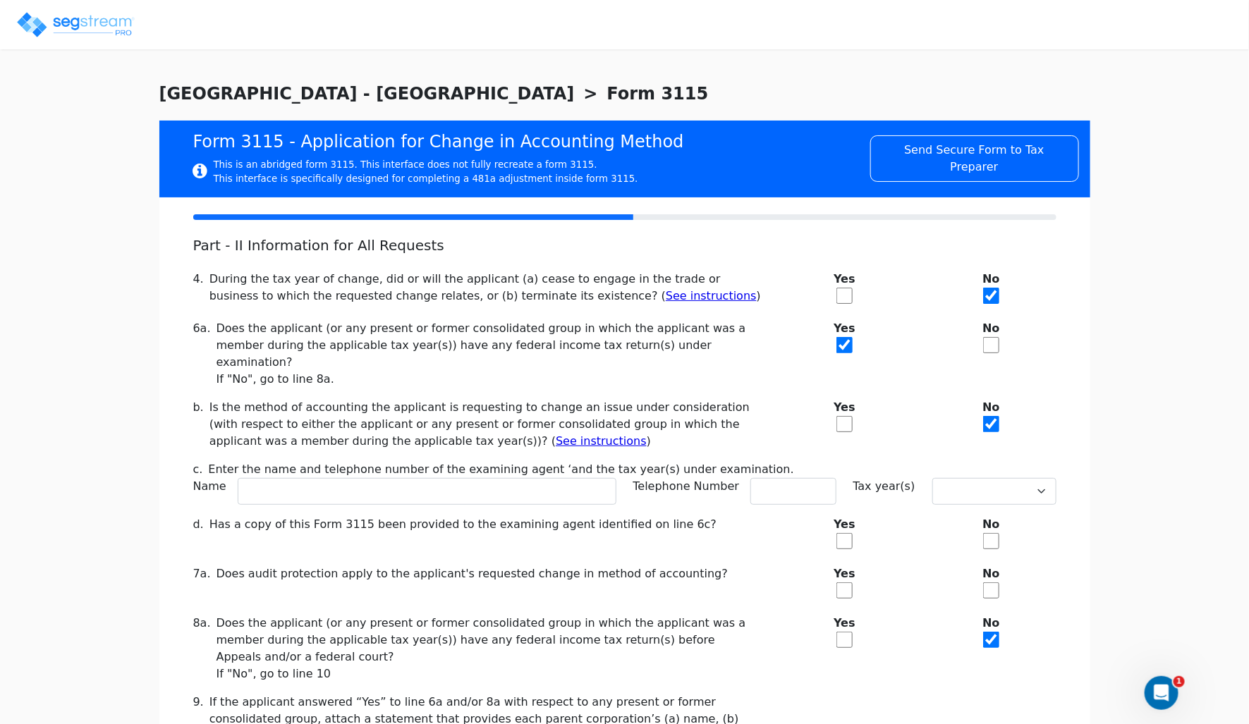
scroll to position [2, 0]
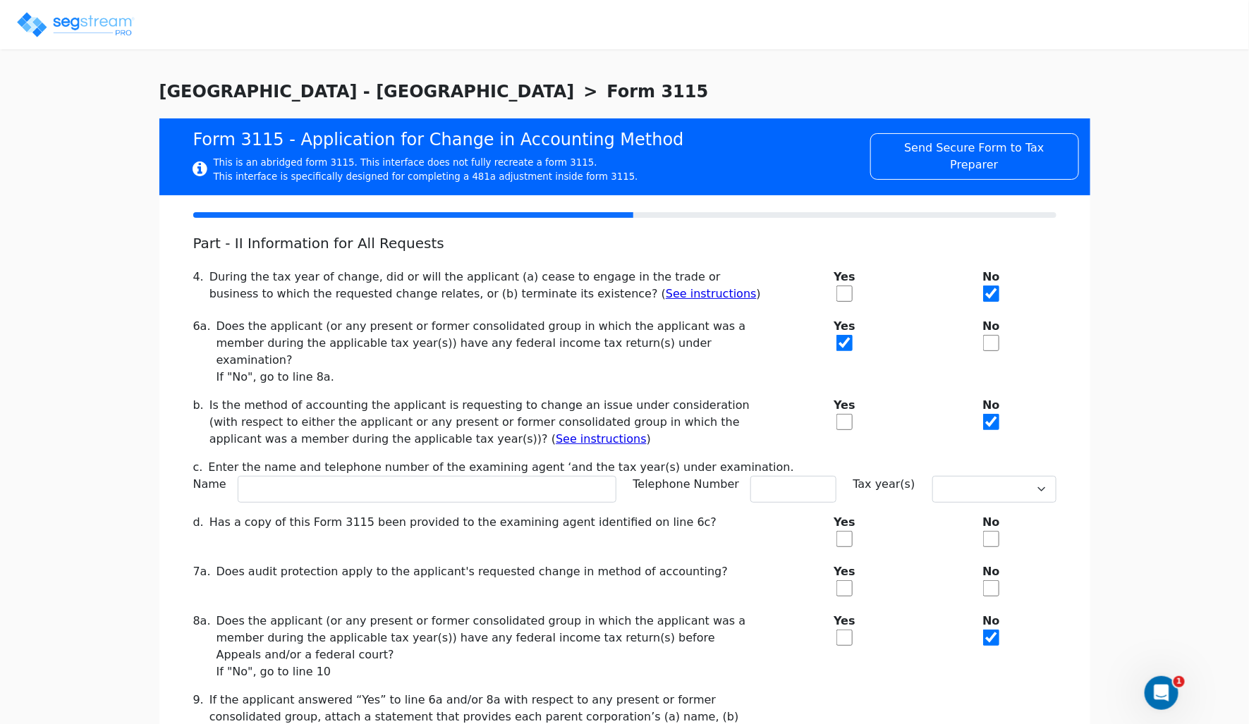
click at [852, 292] on input "checkbox" at bounding box center [844, 294] width 16 height 16
checkbox input "true"
checkbox input "false"
click at [843, 414] on input "checkbox" at bounding box center [844, 422] width 16 height 16
checkbox input "true"
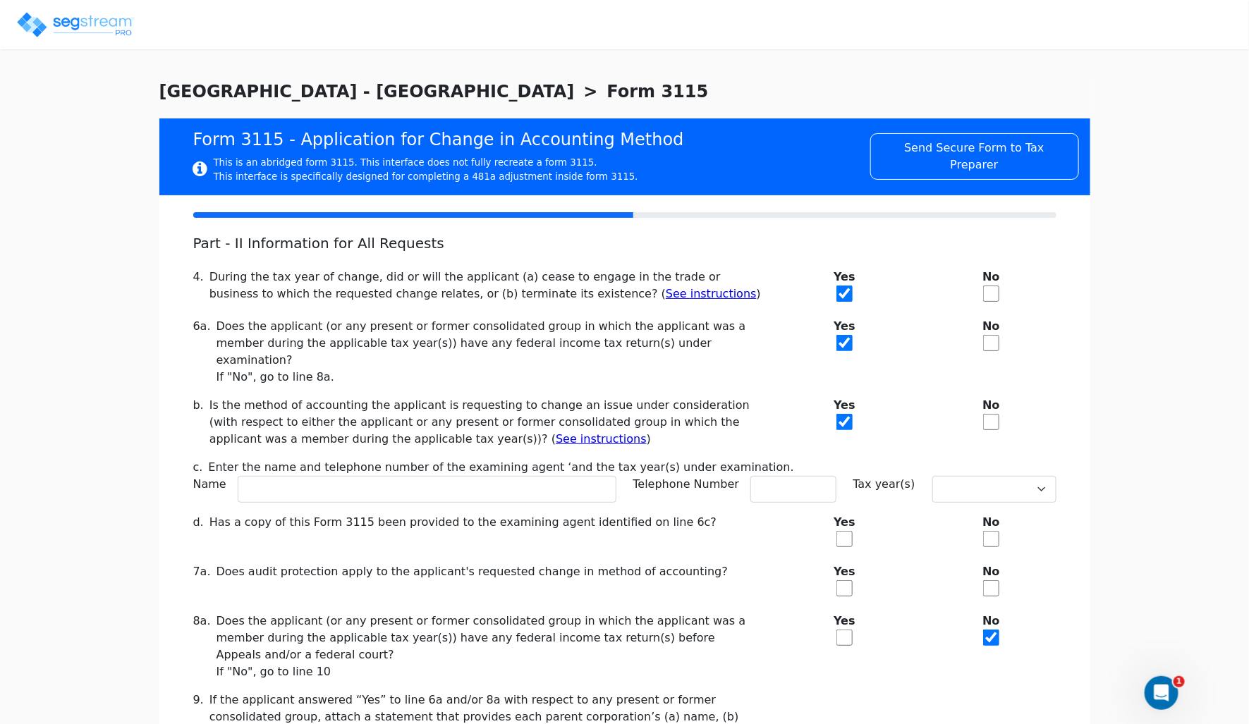
click at [997, 414] on input "checkbox" at bounding box center [991, 422] width 16 height 16
checkbox input "true"
checkbox input "false"
click at [994, 341] on input "checkbox" at bounding box center [991, 343] width 16 height 16
checkbox input "true"
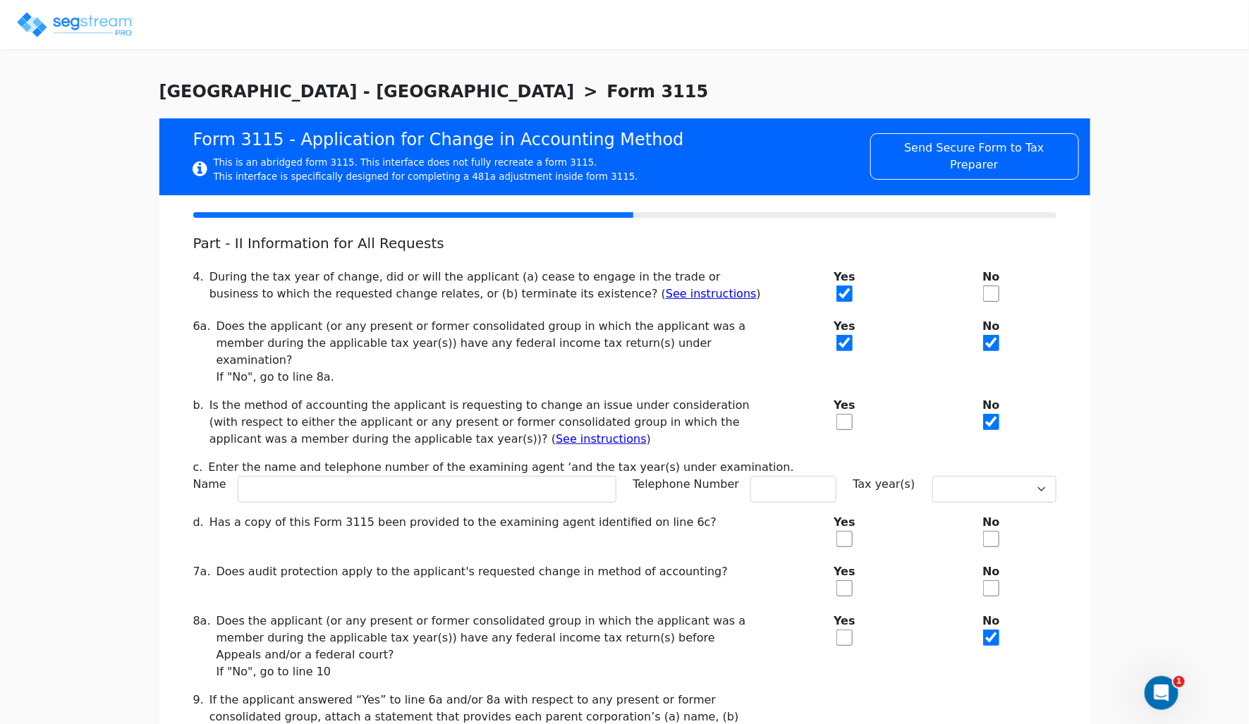
checkbox input "false"
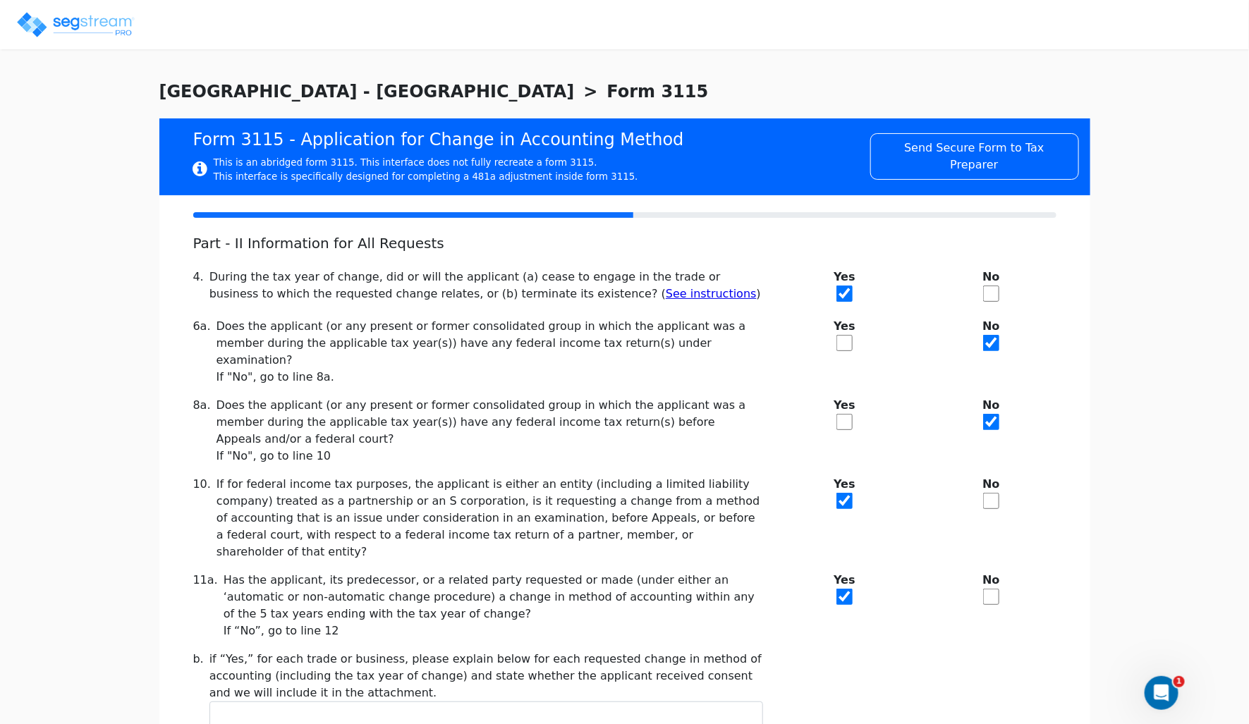
click at [841, 338] on input "checkbox" at bounding box center [844, 343] width 16 height 16
checkbox input "true"
checkbox input "false"
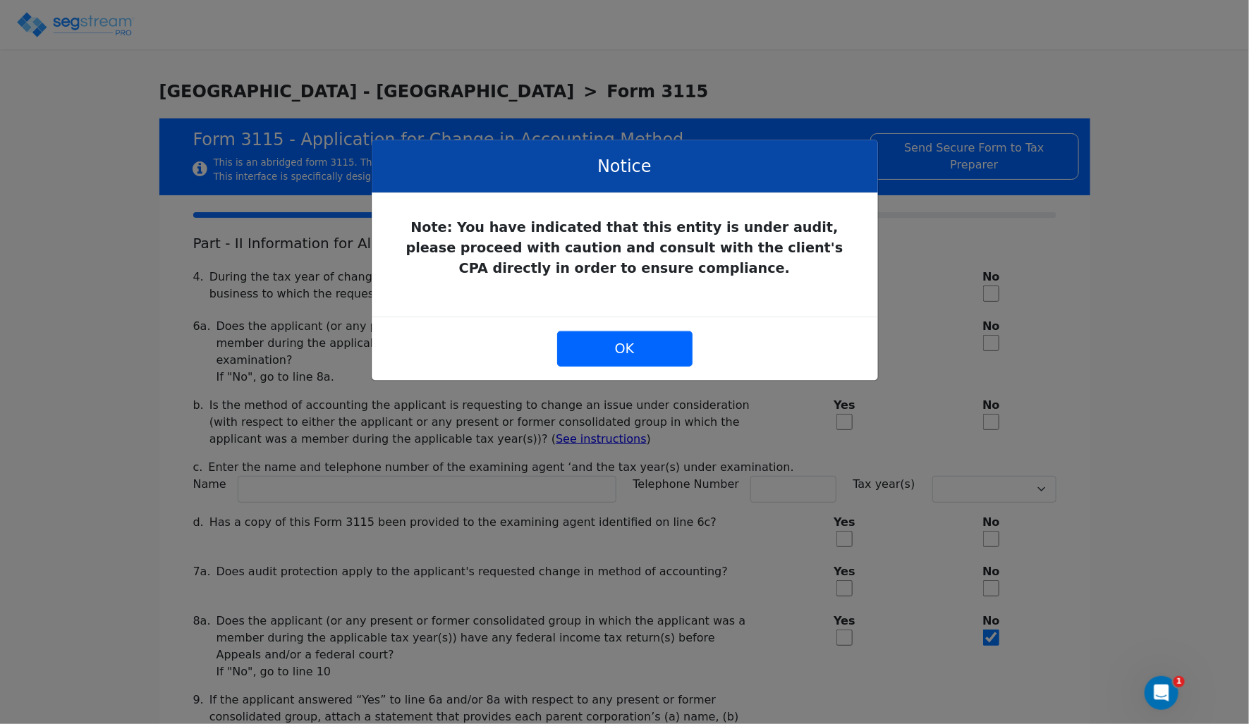
click at [728, 257] on div "Note: You have indicated that this entity is under audit, please proceed with c…" at bounding box center [623, 248] width 465 height 61
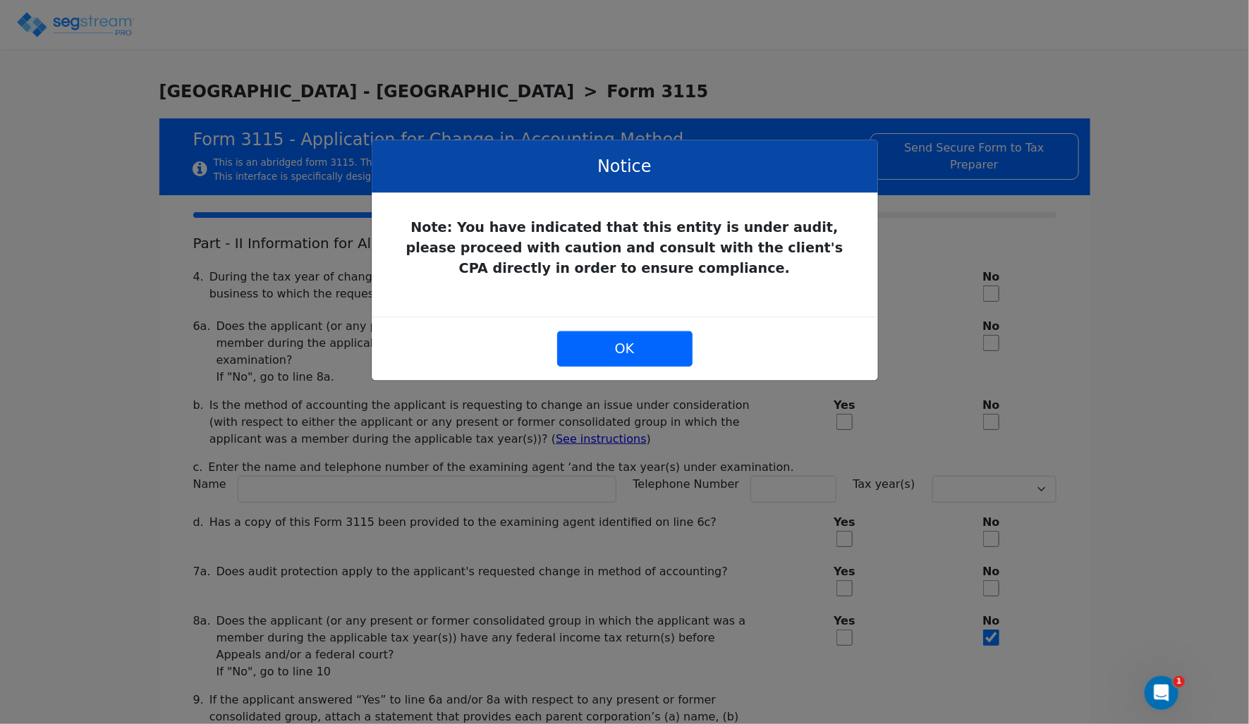
click at [728, 257] on div "Note: You have indicated that this entity is under audit, please proceed with c…" at bounding box center [623, 248] width 465 height 61
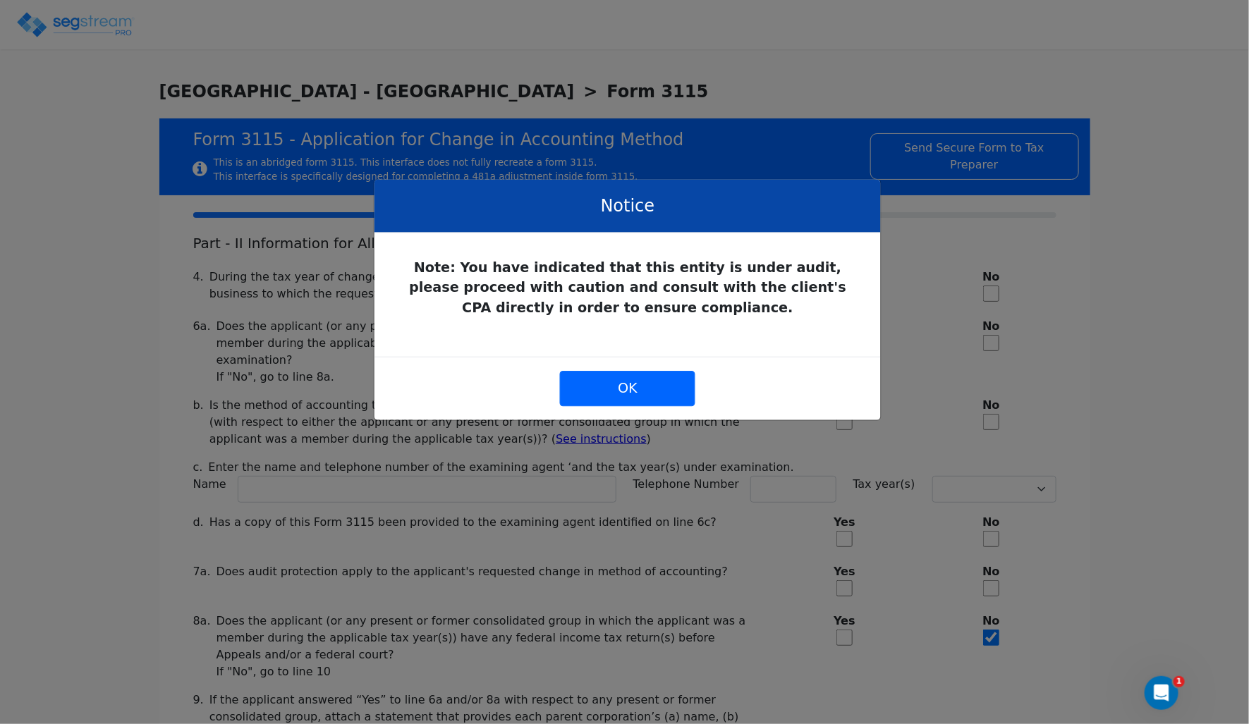
drag, startPoint x: 396, startPoint y: 227, endPoint x: 386, endPoint y: 259, distance: 33.7
click at [395, 259] on div "Note: You have indicated that this entity is under audit, please proceed with c…" at bounding box center [627, 287] width 465 height 61
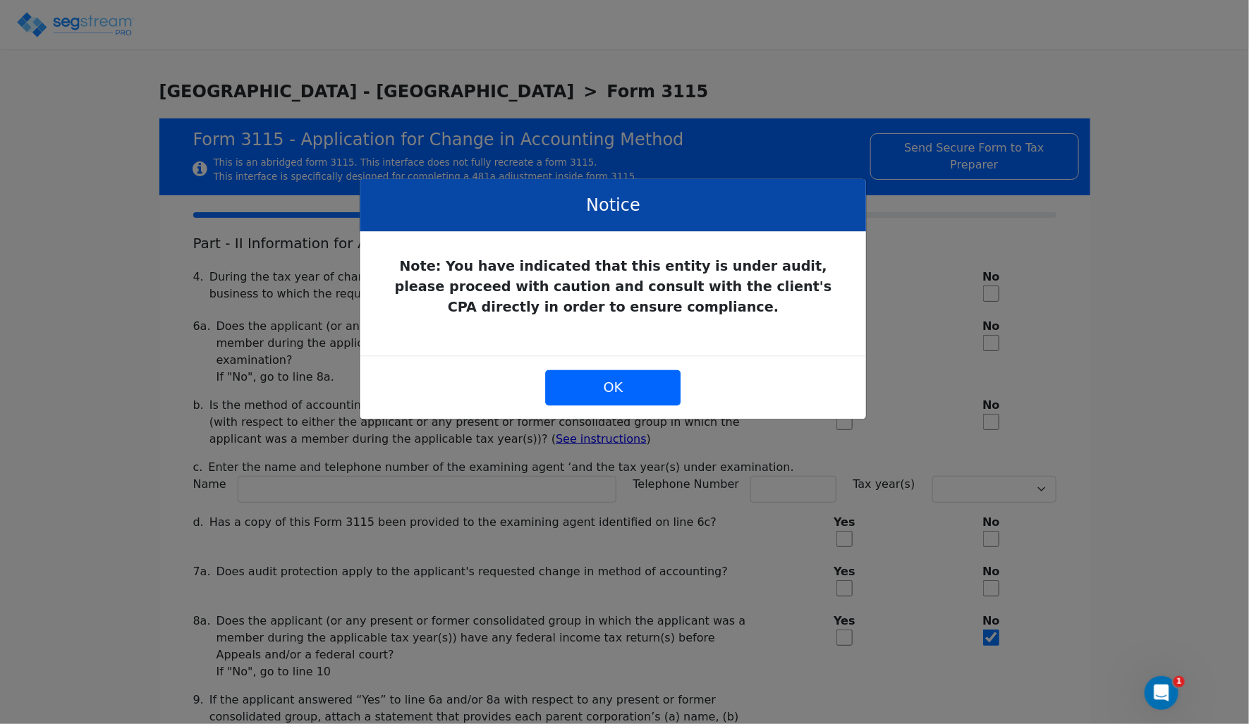
click at [386, 263] on div "Note: You have indicated that this entity is under audit, please proceed with c…" at bounding box center [613, 287] width 465 height 61
click at [640, 396] on button "OK" at bounding box center [613, 387] width 135 height 35
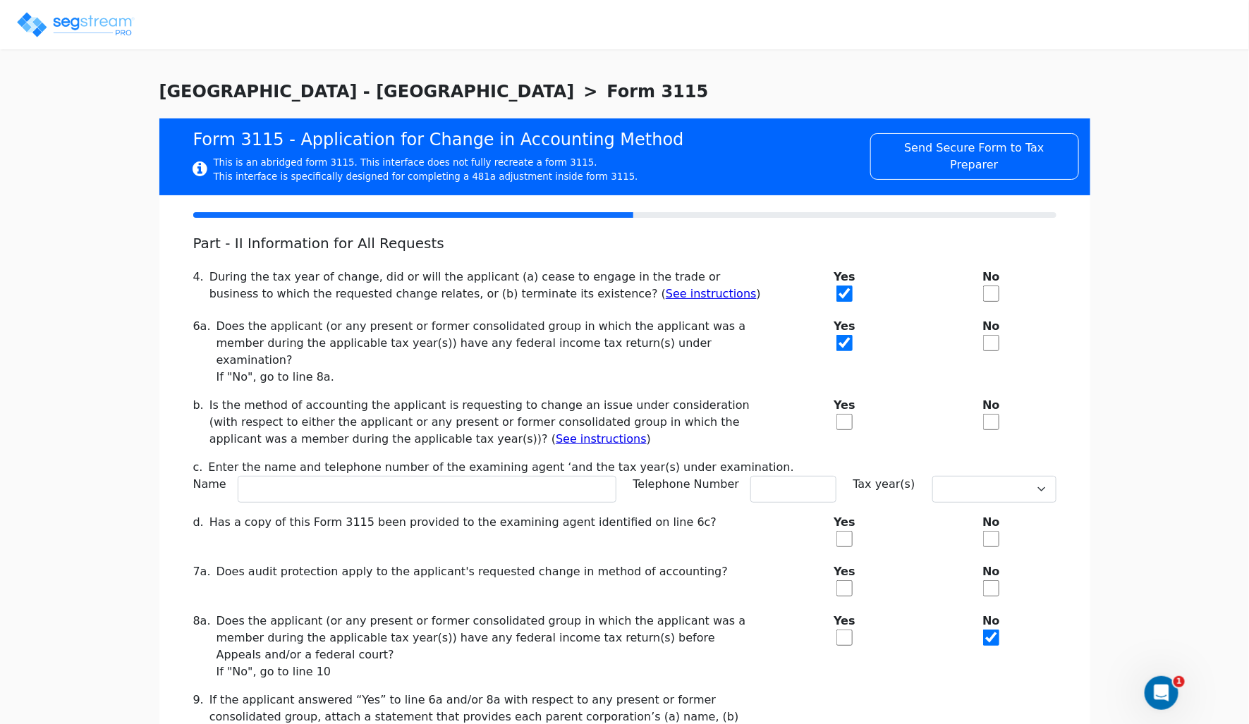
click at [844, 414] on input "checkbox" at bounding box center [844, 422] width 16 height 16
checkbox input "true"
click at [992, 414] on input "checkbox" at bounding box center [991, 422] width 16 height 16
checkbox input "true"
click at [838, 414] on input "checkbox" at bounding box center [844, 422] width 16 height 16
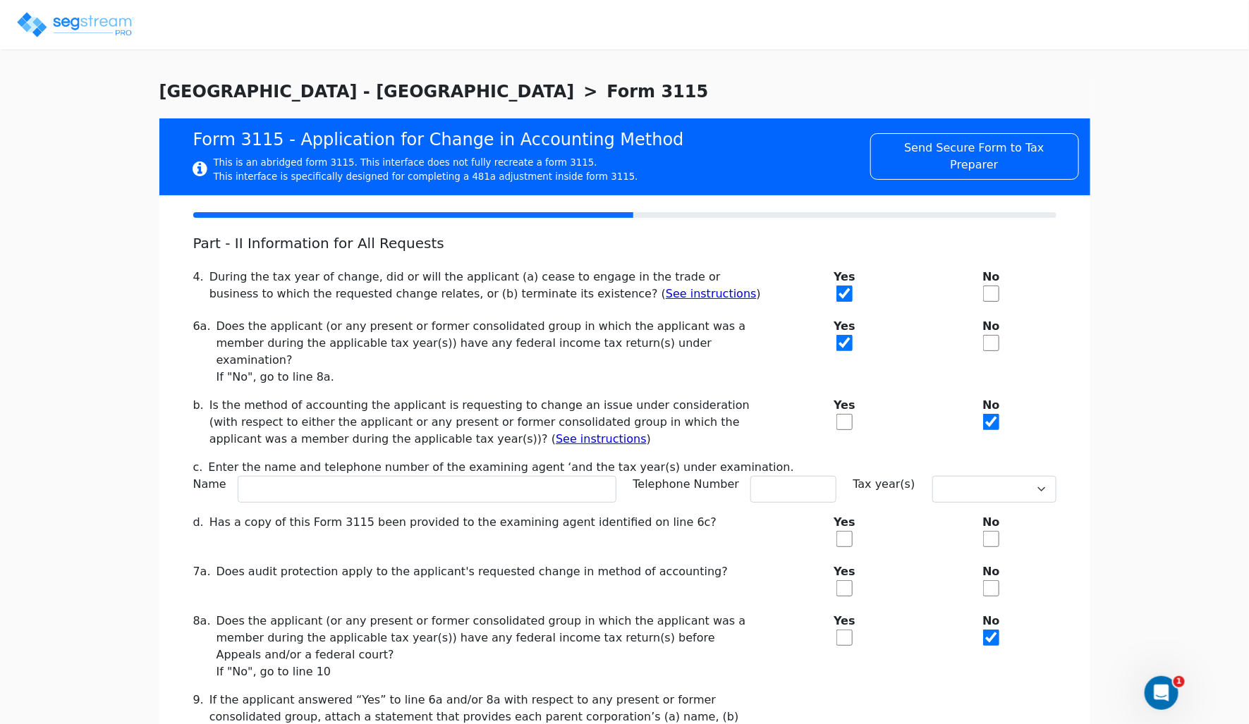
checkbox input "true"
click at [994, 397] on b "No" at bounding box center [992, 405] width 130 height 17
click at [993, 414] on input "checkbox" at bounding box center [991, 422] width 16 height 16
checkbox input "true"
checkbox input "false"
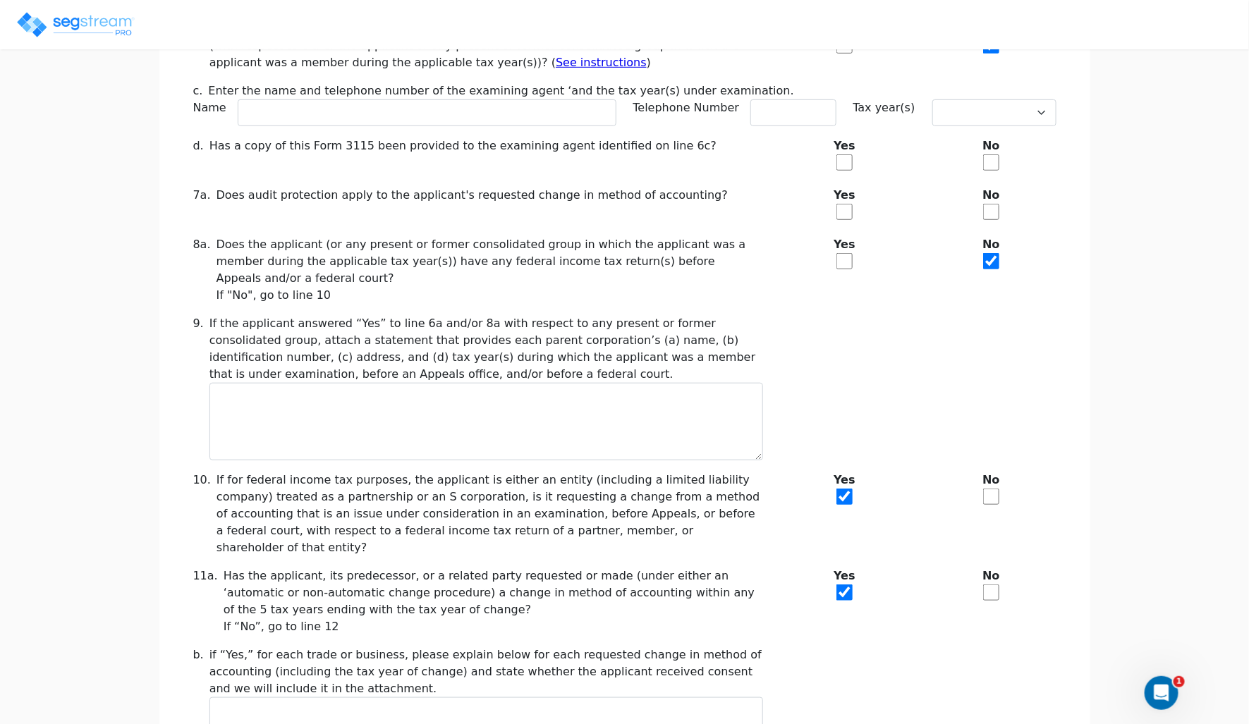
scroll to position [436, 0]
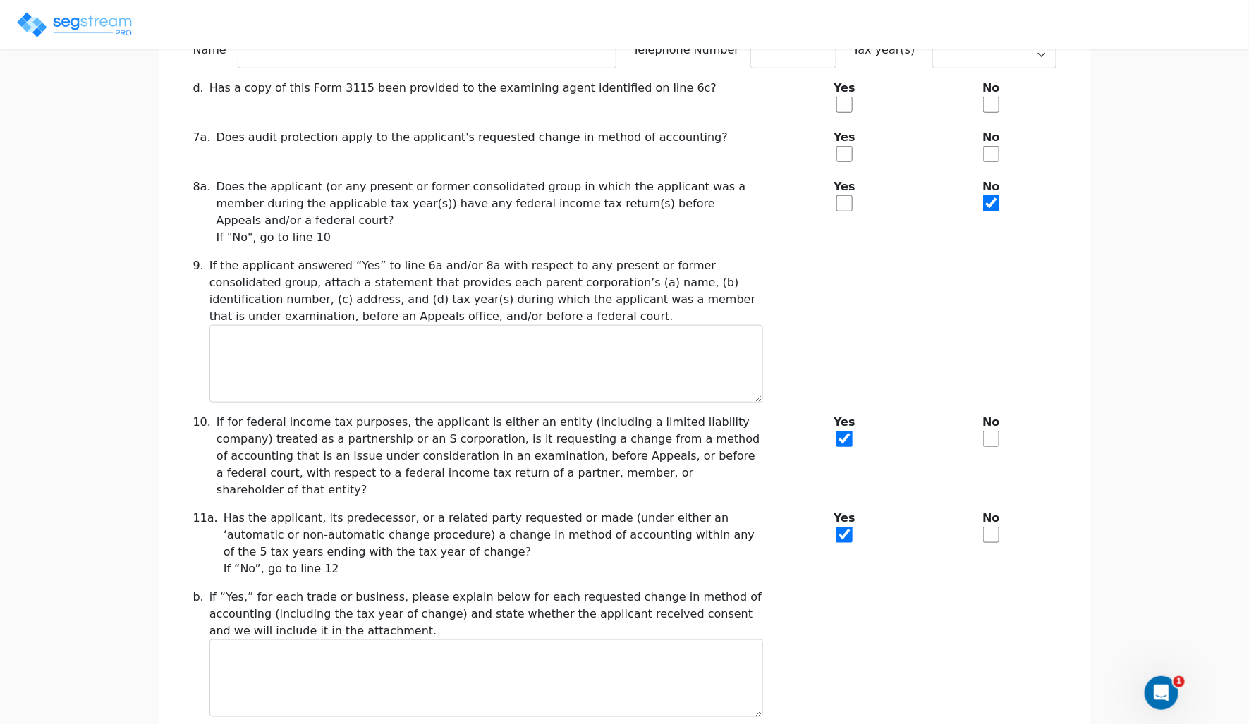
click at [1000, 419] on div "No" at bounding box center [991, 456] width 147 height 85
click at [995, 431] on input "checkbox" at bounding box center [991, 439] width 16 height 16
checkbox input "true"
click at [853, 416] on div "Yes" at bounding box center [844, 456] width 147 height 85
click at [846, 431] on input "checkbox" at bounding box center [844, 439] width 16 height 16
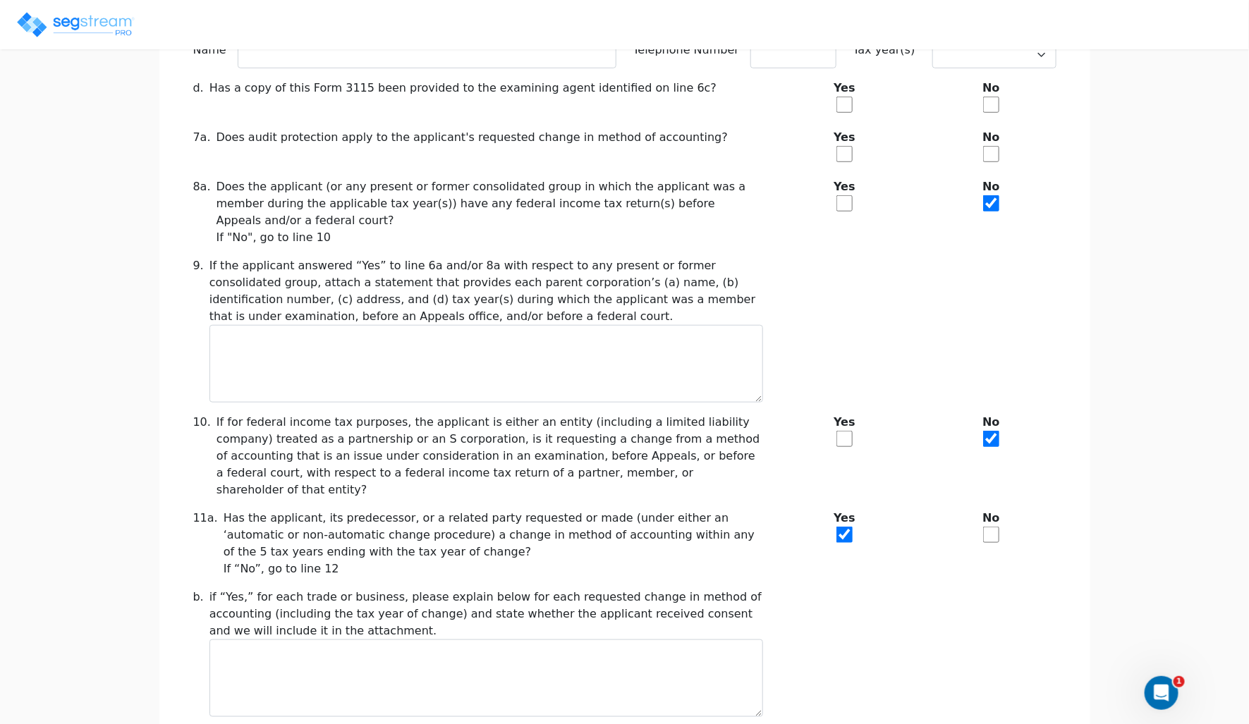
checkbox input "true"
checkbox input "false"
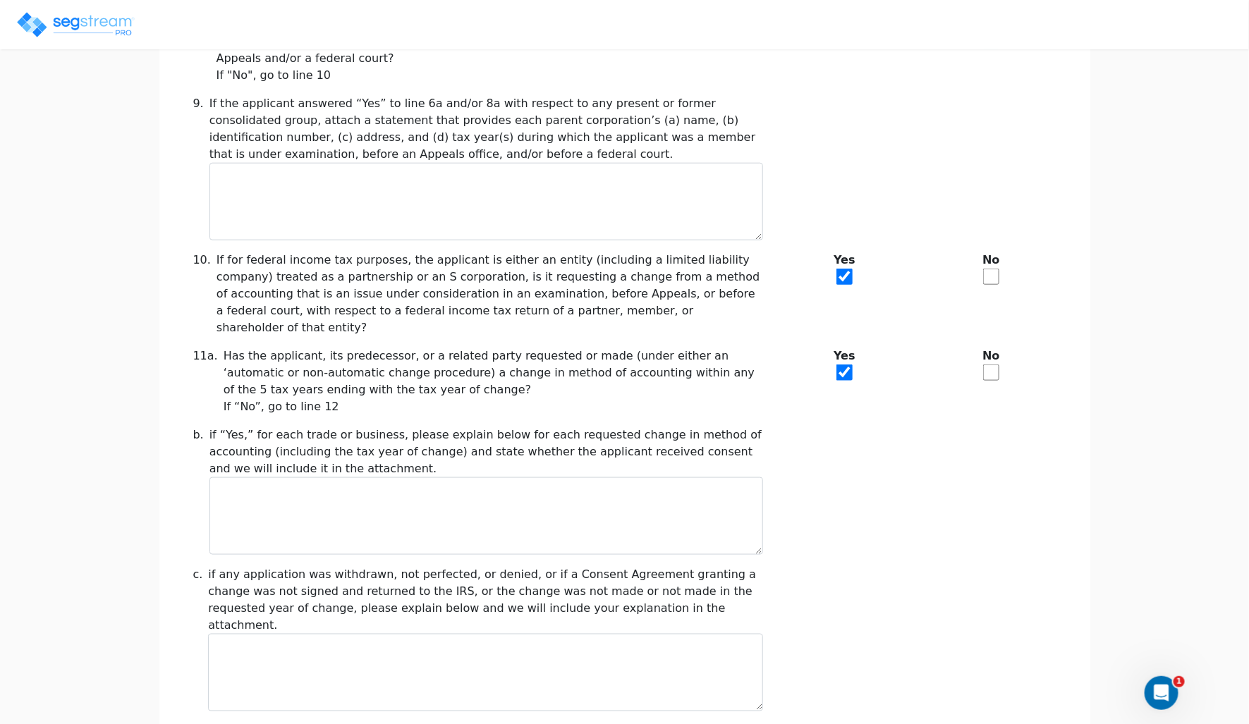
scroll to position [637, 0]
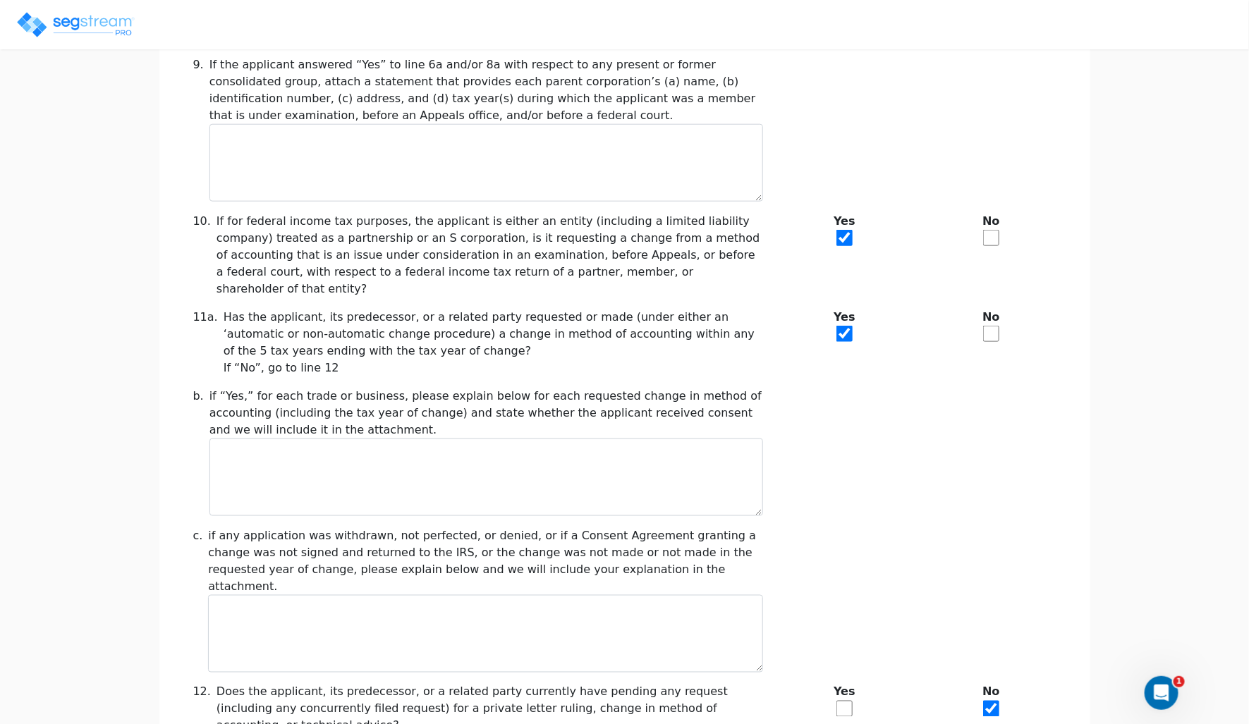
click at [846, 326] on input "checkbox" at bounding box center [844, 334] width 16 height 16
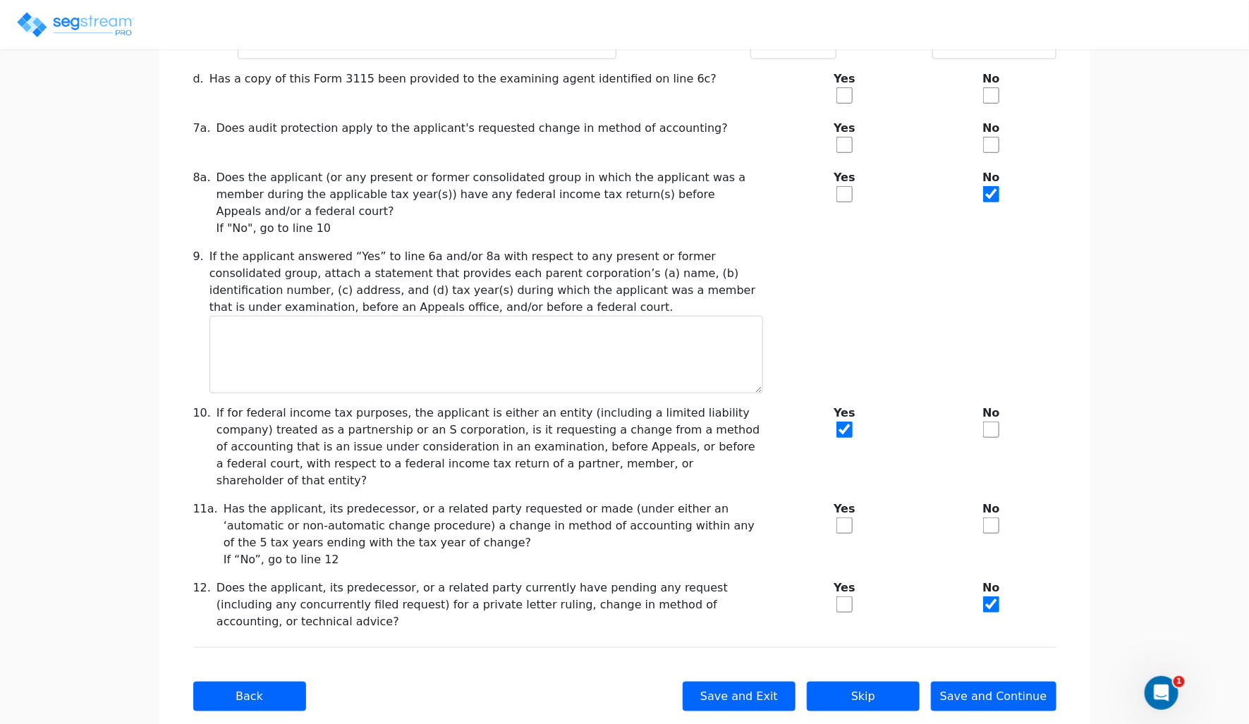
click at [842, 518] on input "checkbox" at bounding box center [844, 526] width 16 height 16
checkbox input "true"
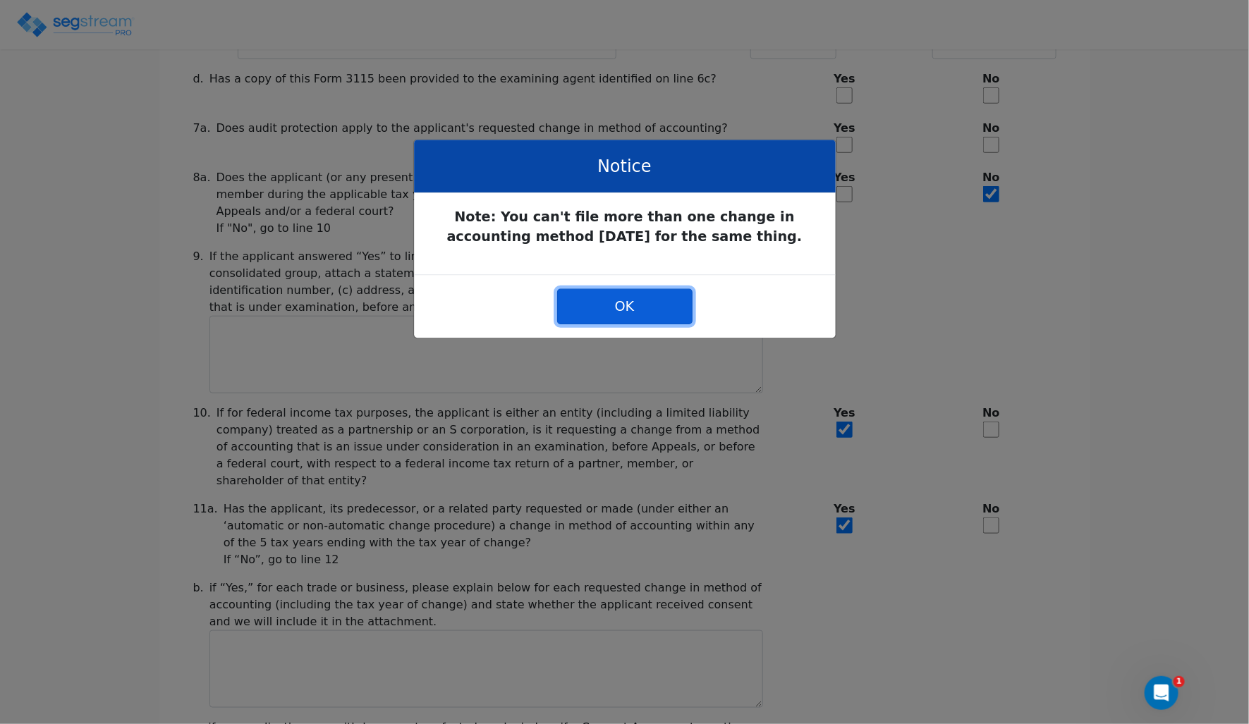
click at [628, 304] on button "OK" at bounding box center [623, 306] width 135 height 35
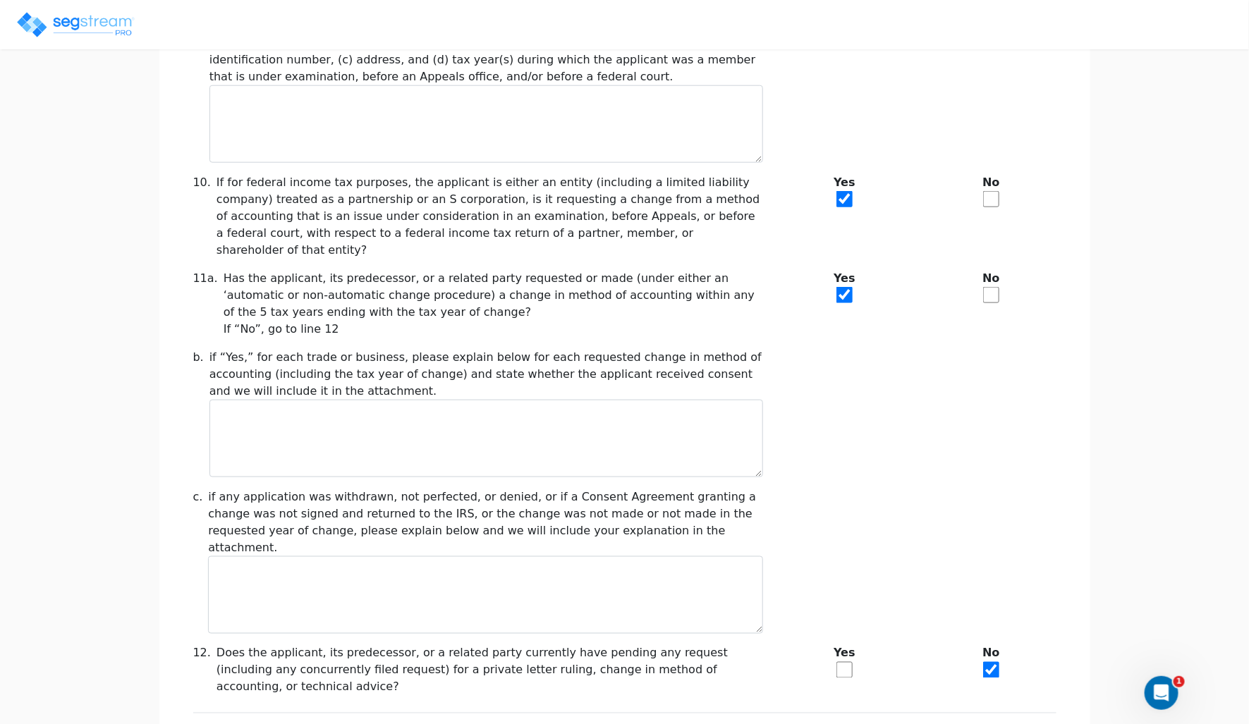
scroll to position [680, 0]
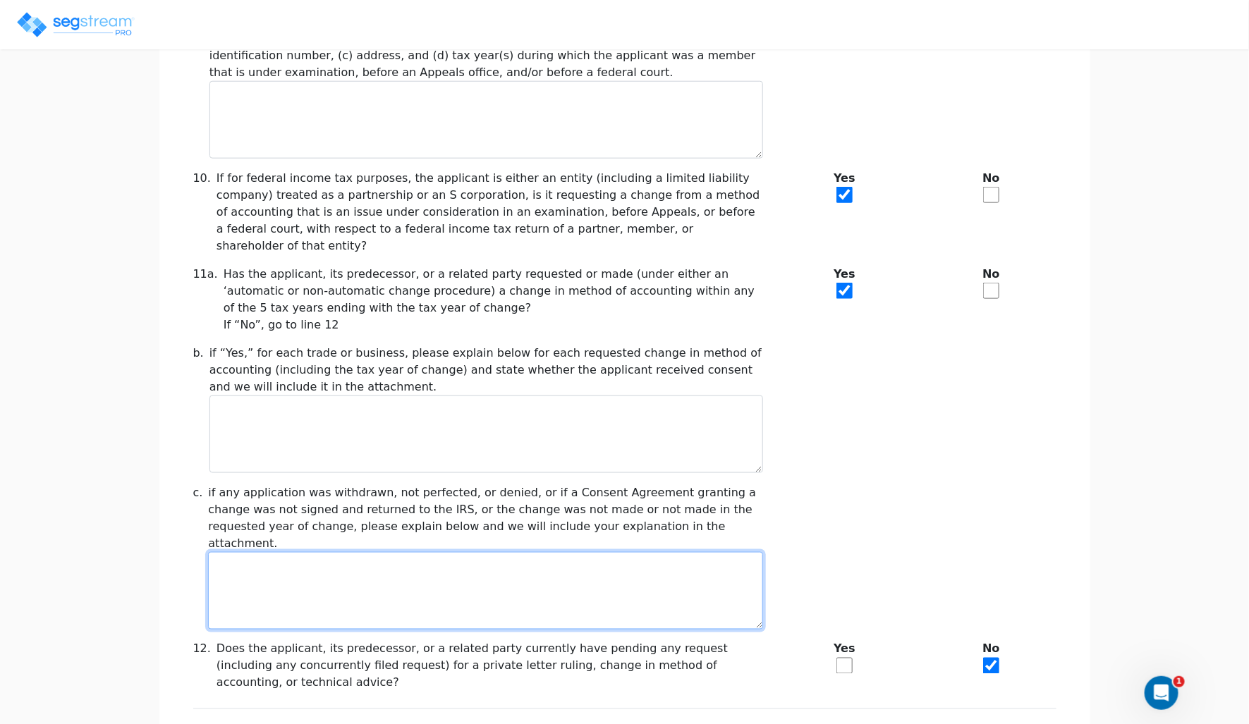
click at [728, 552] on textarea at bounding box center [485, 591] width 554 height 78
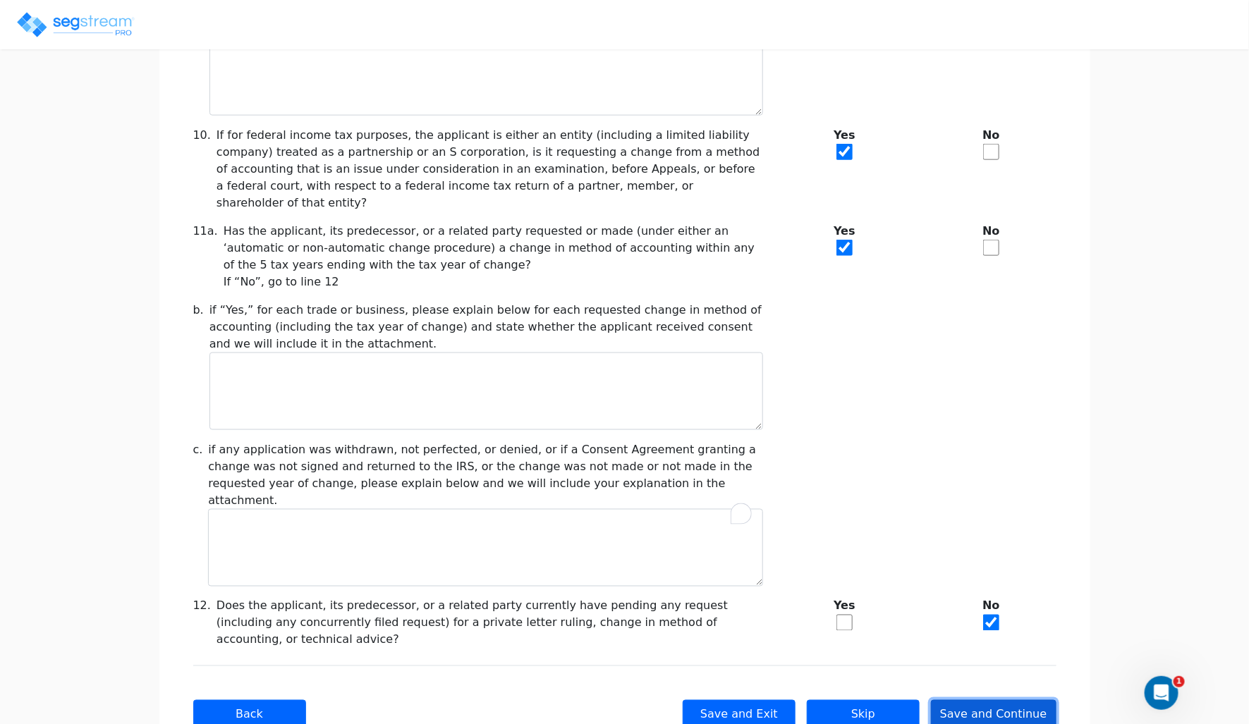
click at [1003, 700] on button "Save and Continue" at bounding box center [994, 715] width 126 height 30
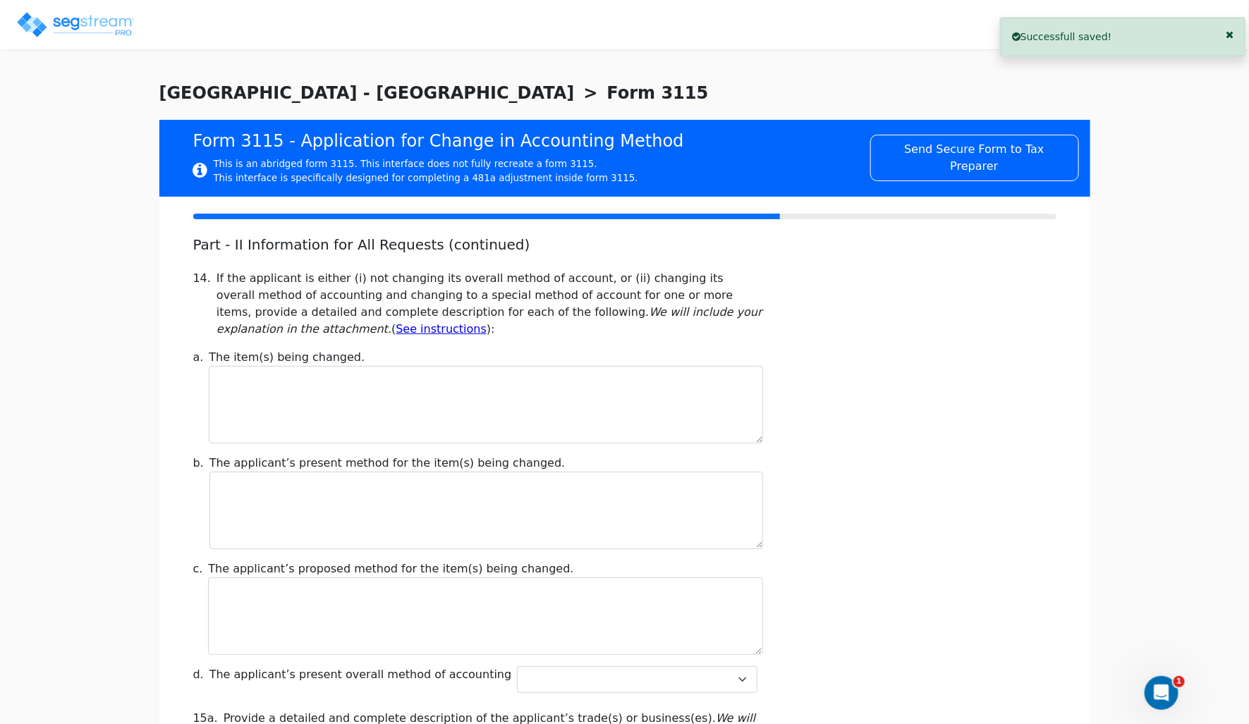
scroll to position [0, 0]
